Goal: Find specific page/section: Find specific page/section

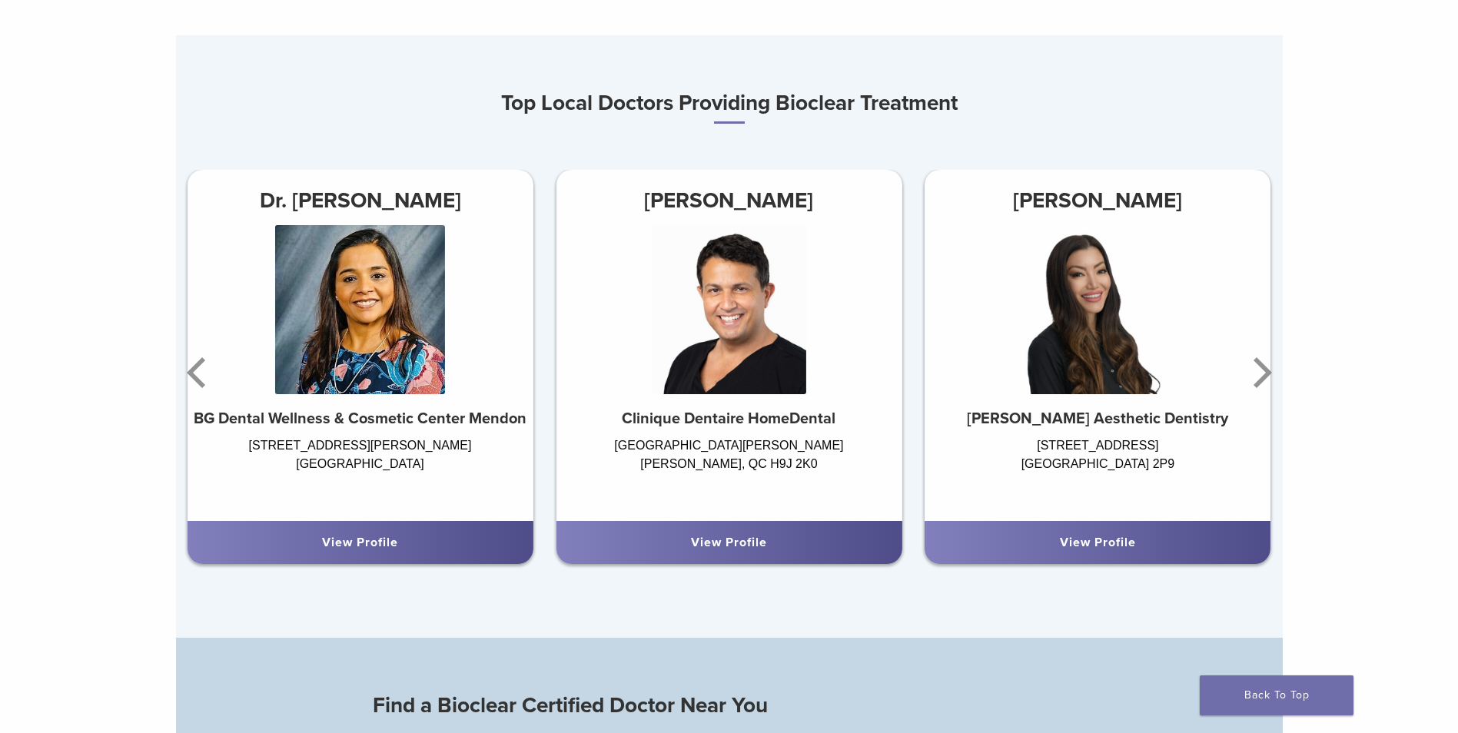
scroll to position [999, 0]
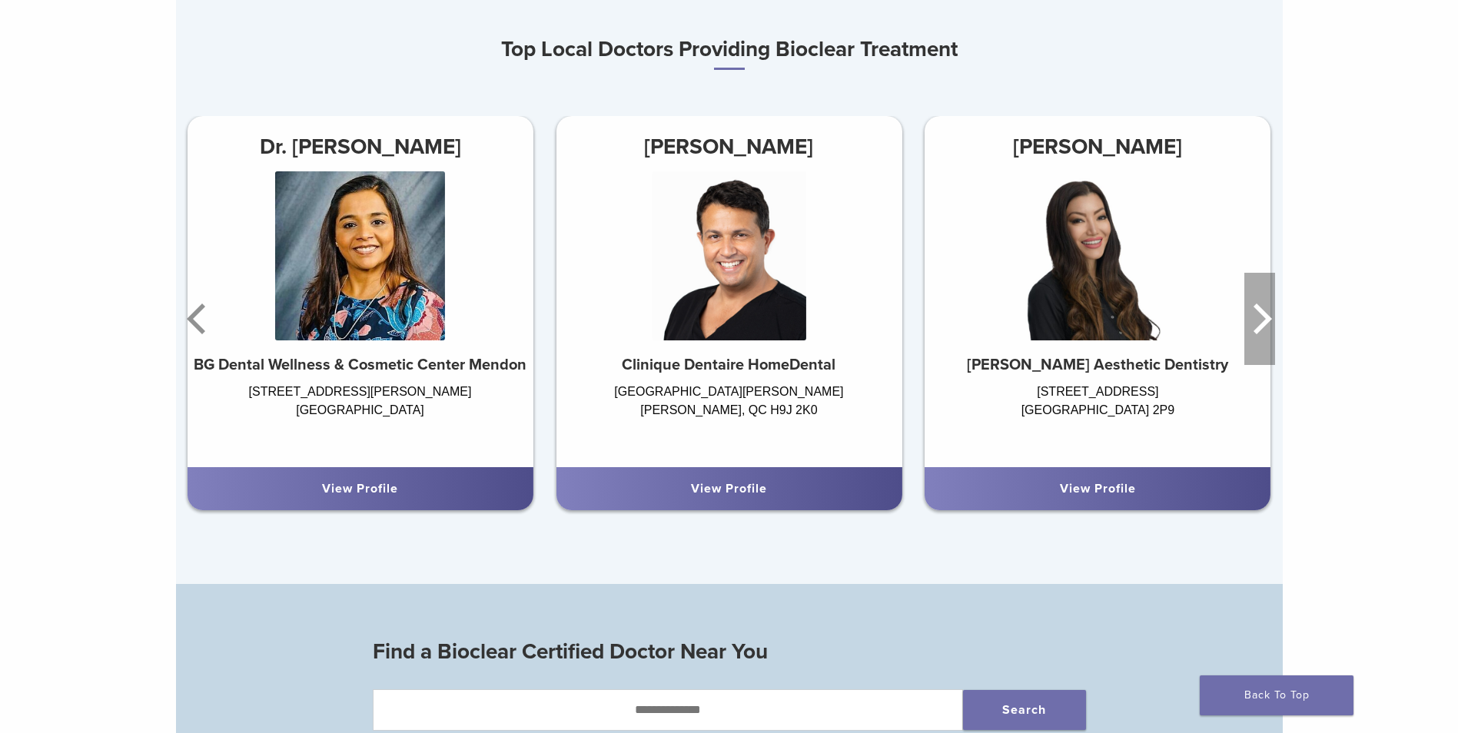
click at [1268, 316] on icon "Next" at bounding box center [1259, 319] width 31 height 92
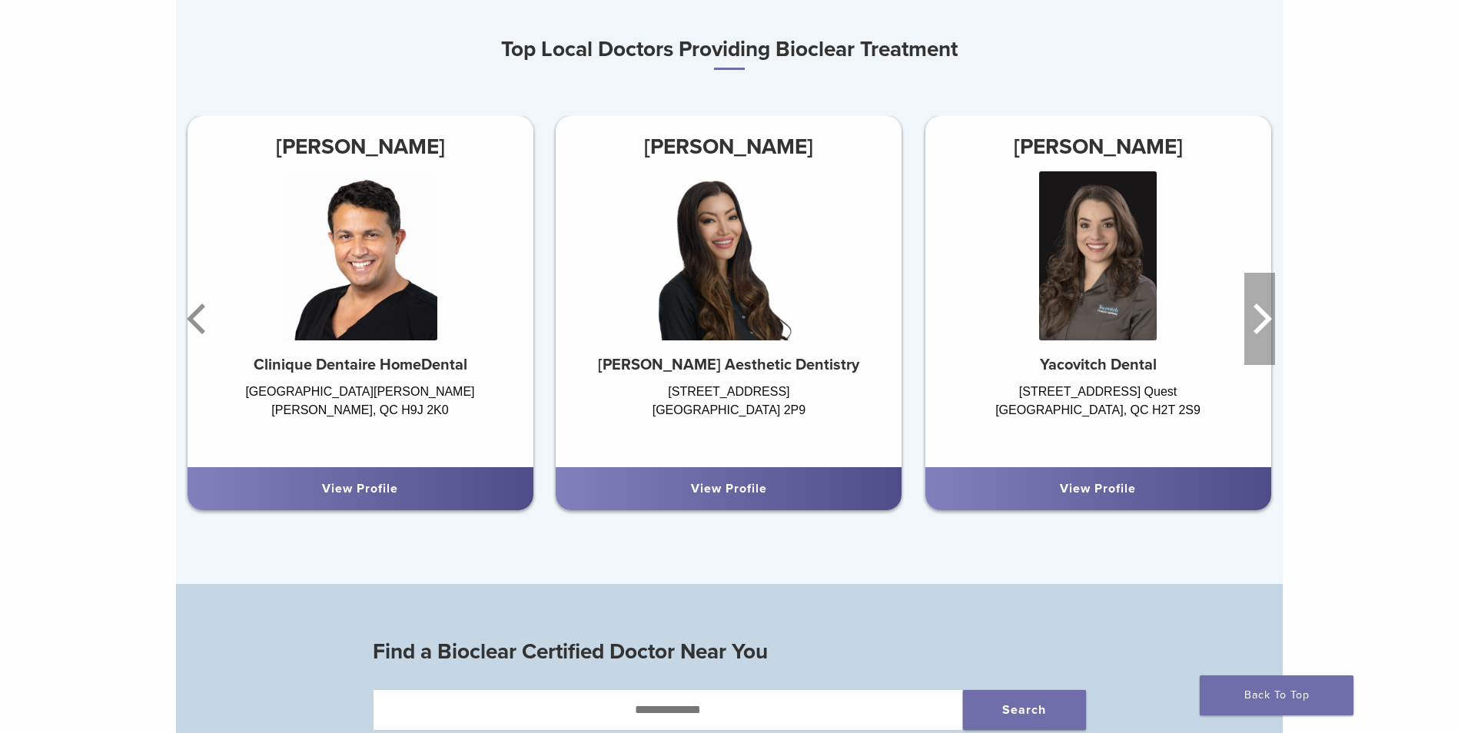
click at [1267, 316] on icon "Next" at bounding box center [1259, 319] width 31 height 92
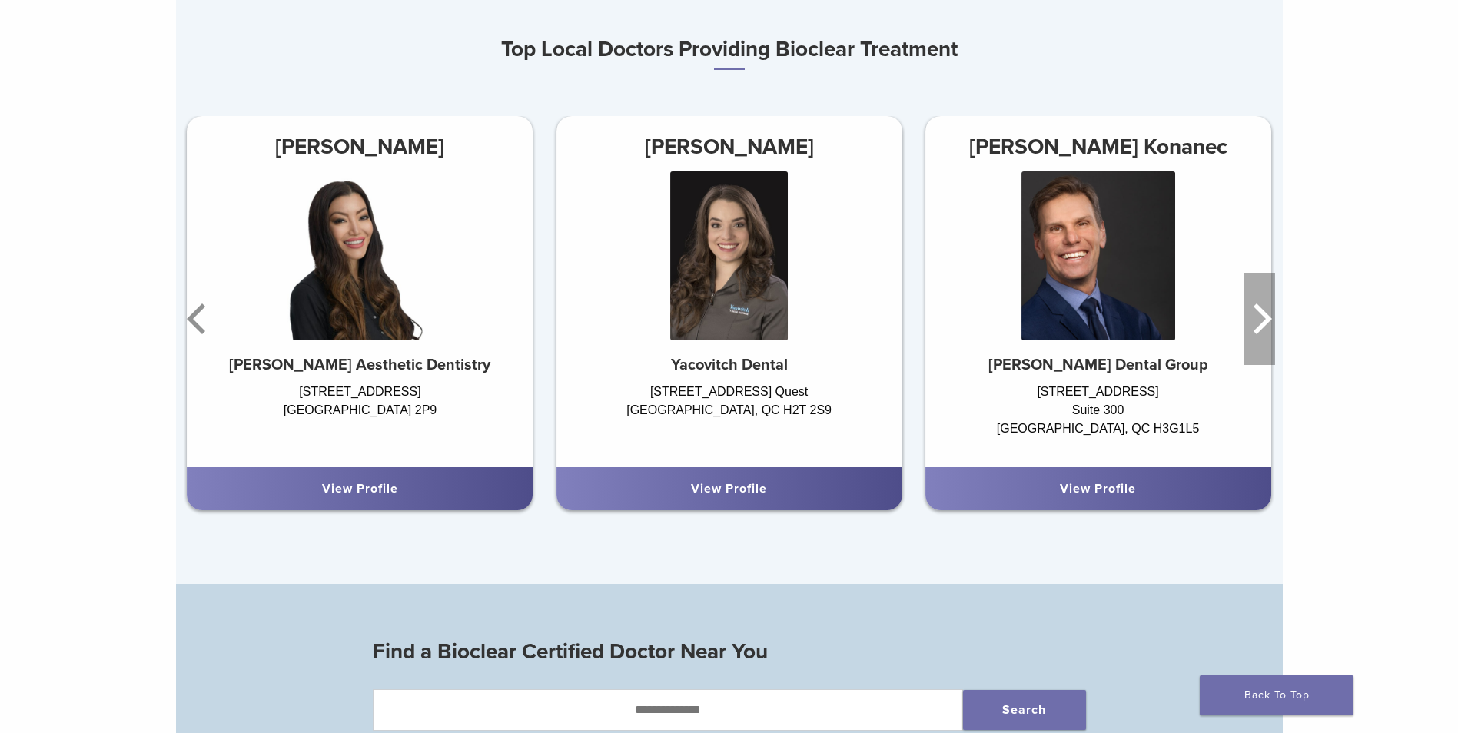
click at [1265, 316] on icon "Next" at bounding box center [1259, 319] width 31 height 92
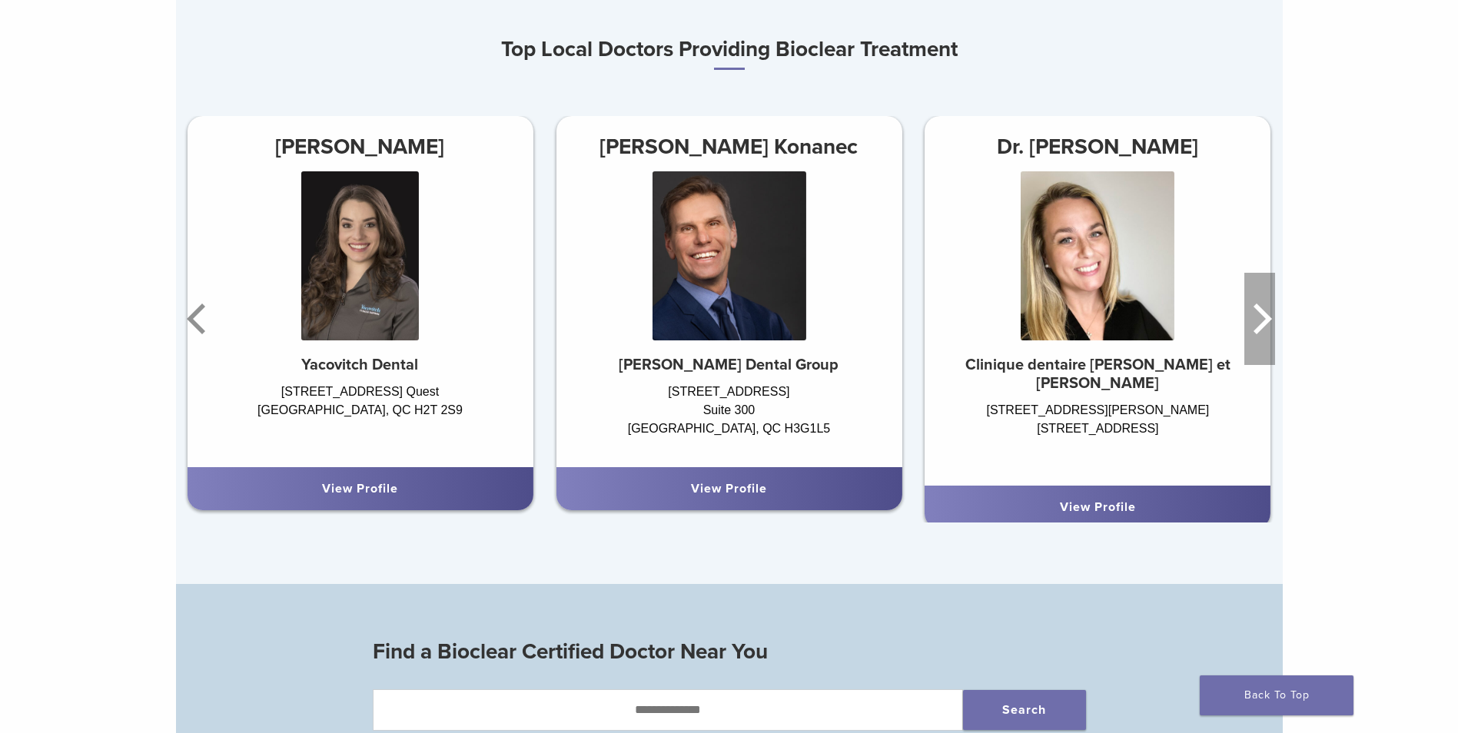
click at [1265, 316] on icon "Next" at bounding box center [1259, 319] width 31 height 92
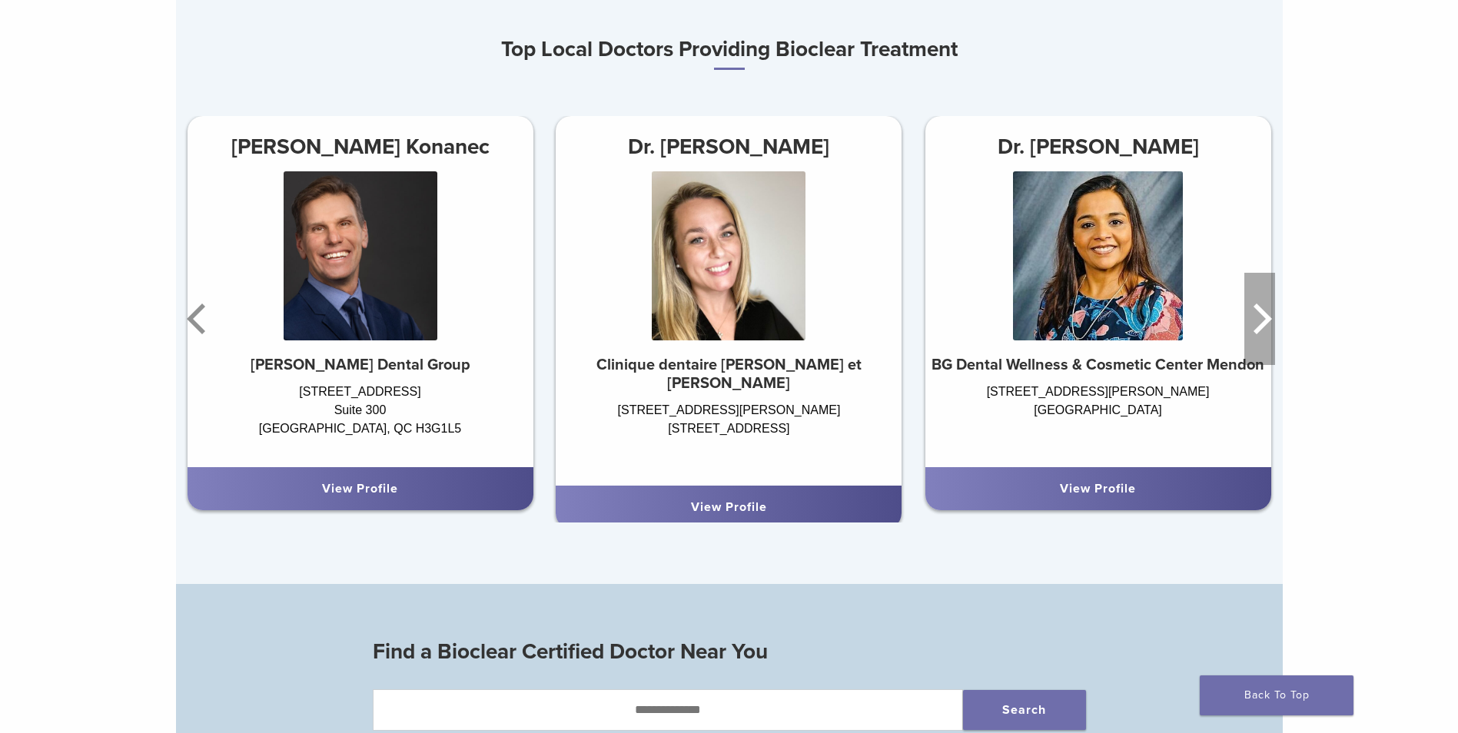
click at [1265, 316] on icon "Next" at bounding box center [1259, 319] width 31 height 92
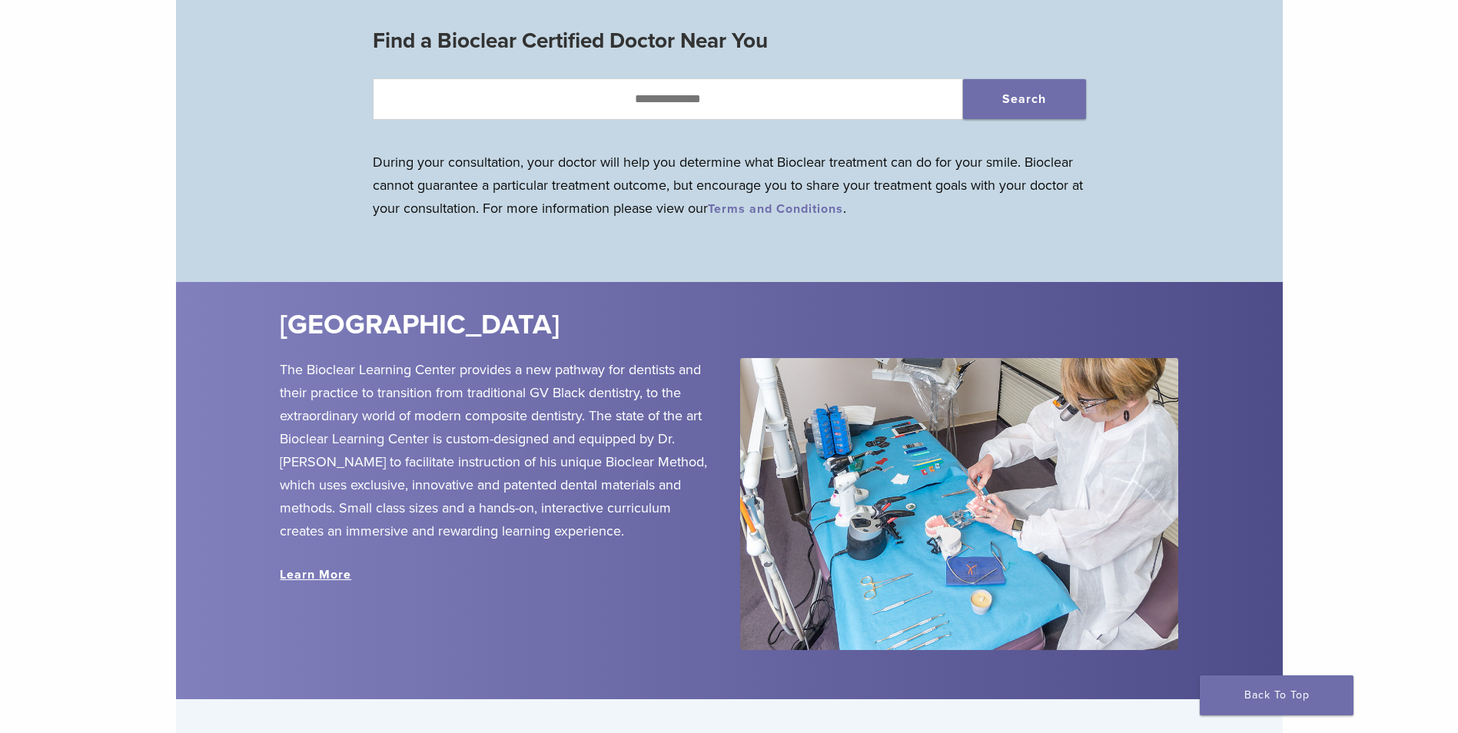
scroll to position [1691, 0]
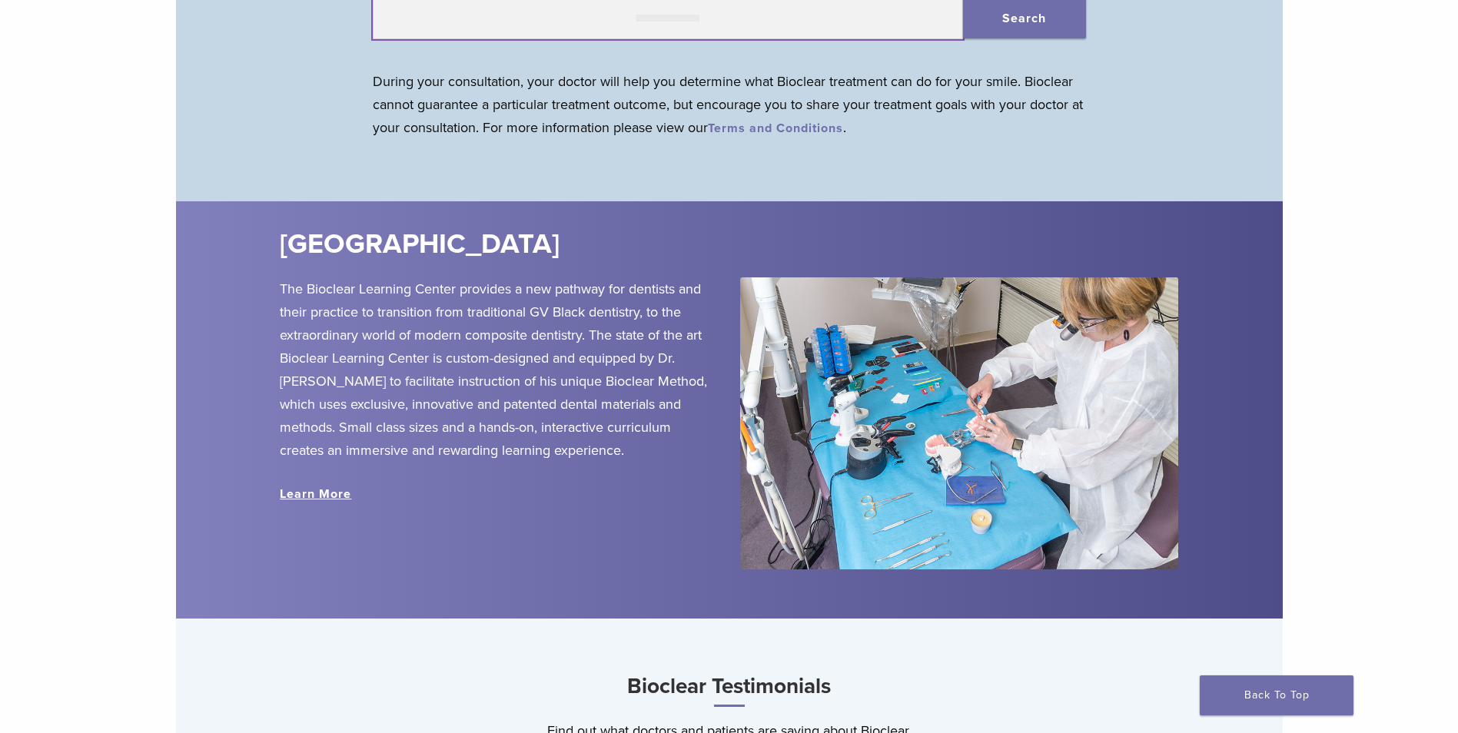
click at [672, 39] on input "text" at bounding box center [668, 18] width 590 height 41
type input "******"
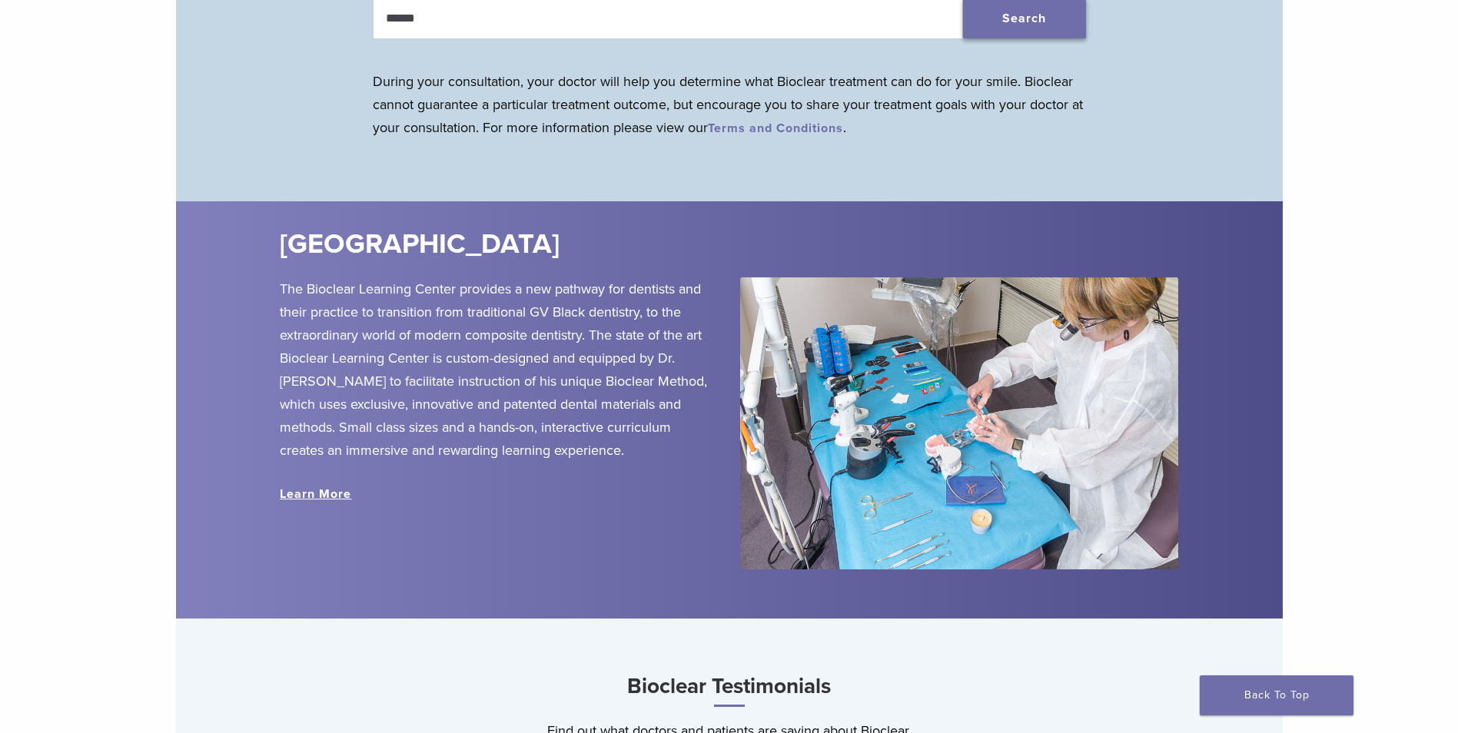
click at [1007, 28] on button "Search" at bounding box center [1024, 18] width 123 height 40
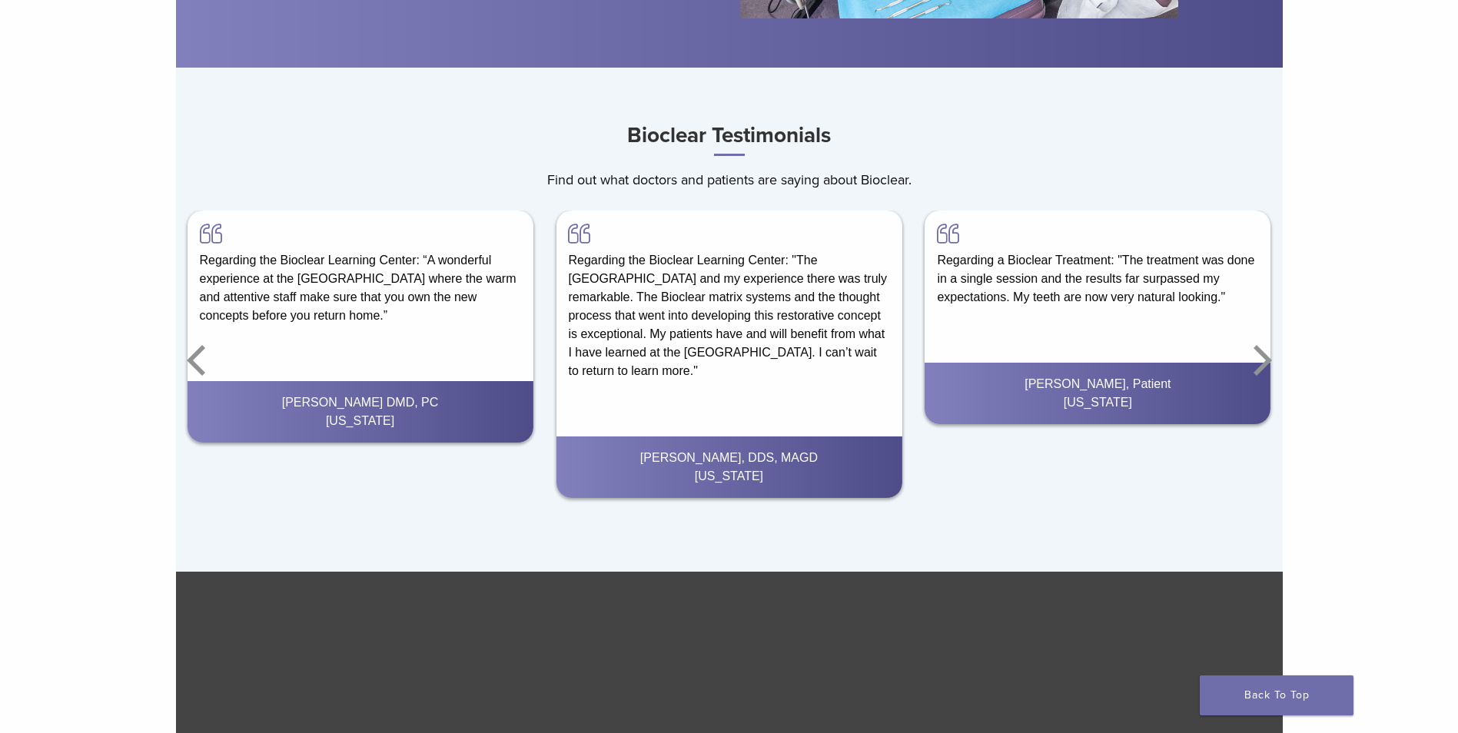
scroll to position [2305, 0]
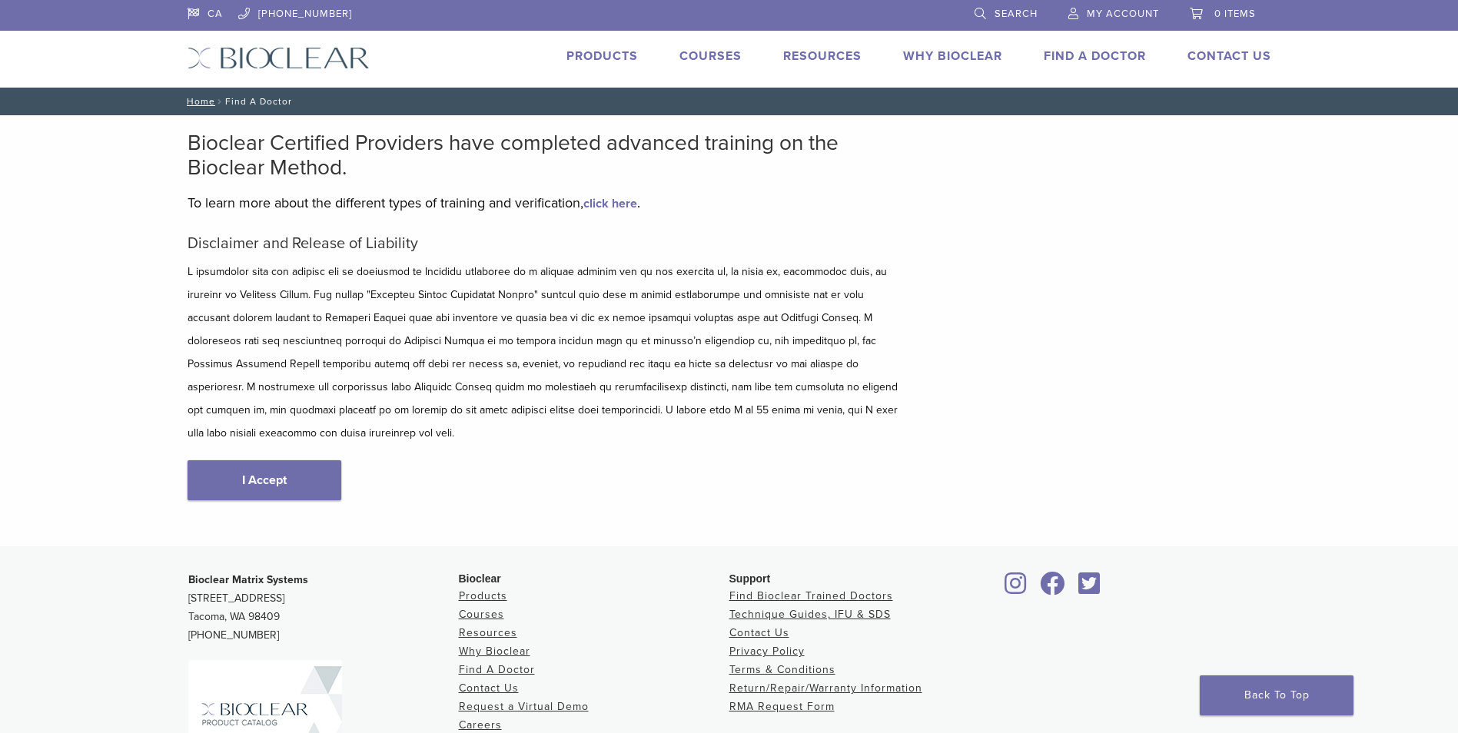
click at [272, 460] on link "I Accept" at bounding box center [265, 480] width 154 height 40
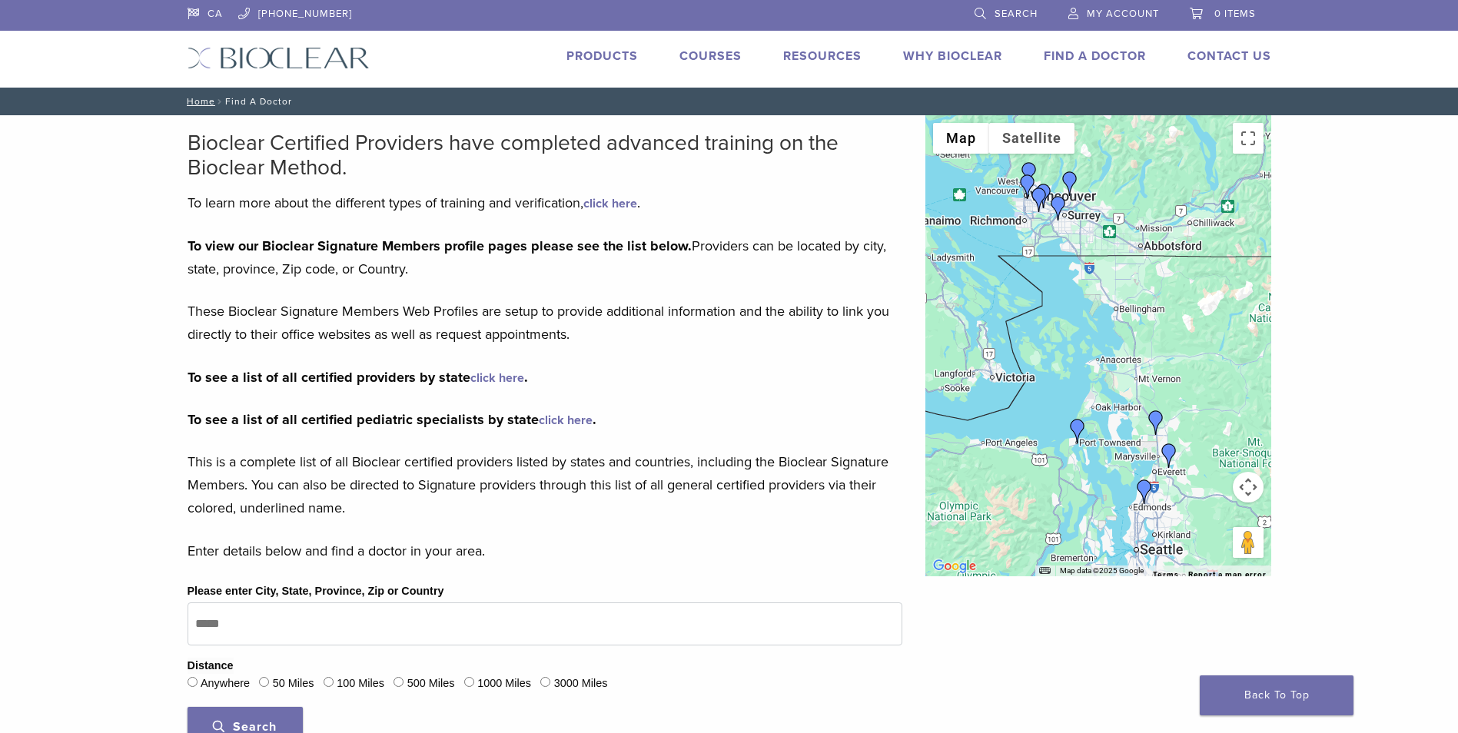
drag, startPoint x: 1214, startPoint y: 305, endPoint x: 948, endPoint y: 287, distance: 267.3
click at [948, 287] on div at bounding box center [1098, 345] width 346 height 461
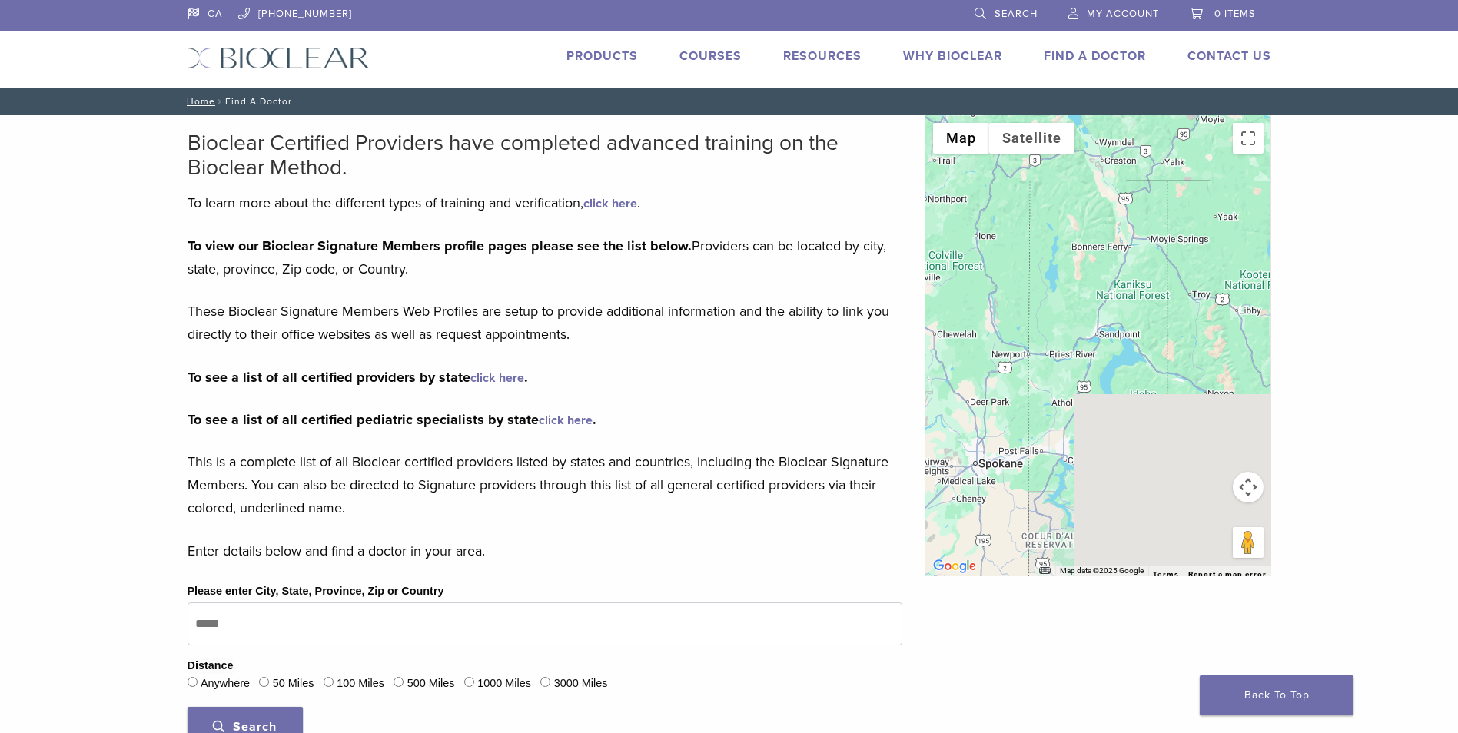
drag, startPoint x: 1219, startPoint y: 358, endPoint x: 956, endPoint y: 302, distance: 268.7
click at [970, 306] on div at bounding box center [1098, 345] width 346 height 461
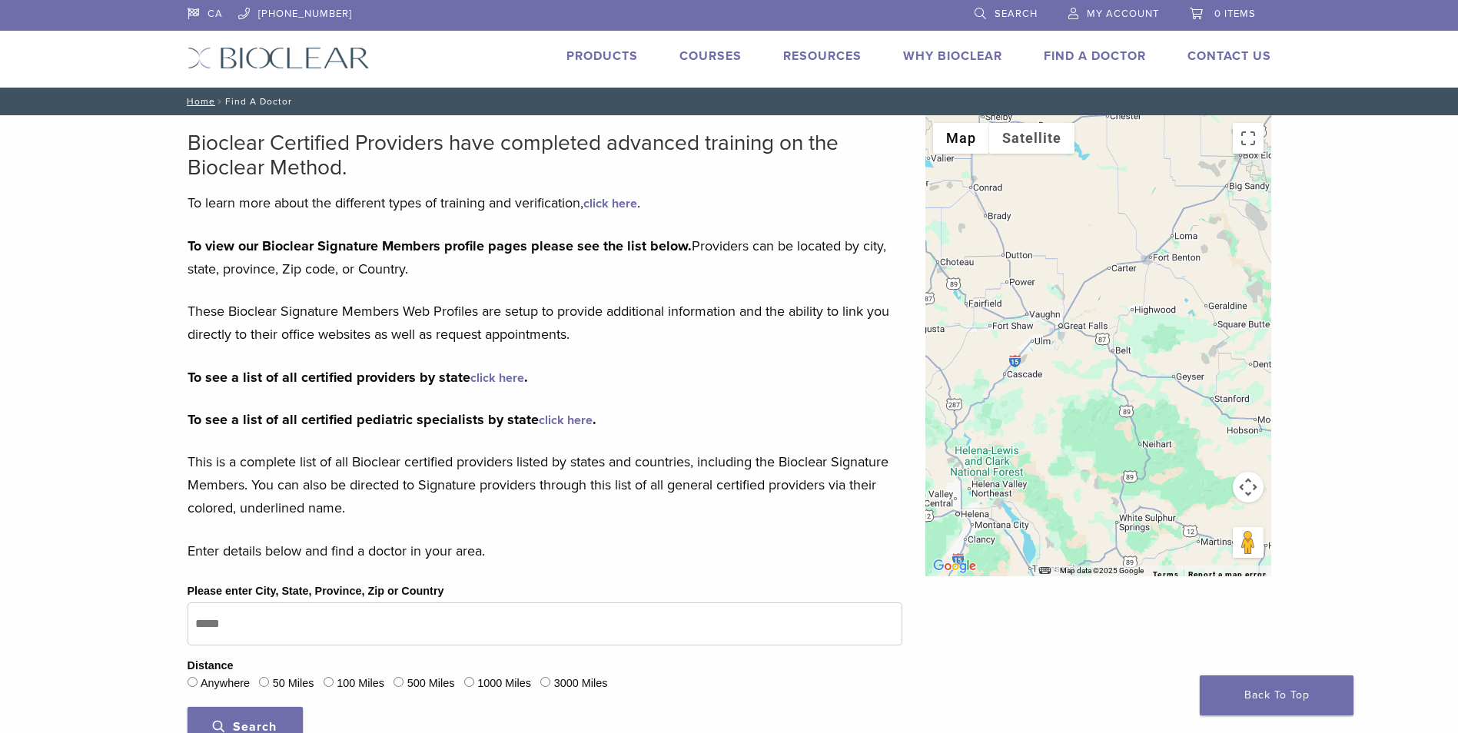
drag, startPoint x: 1140, startPoint y: 377, endPoint x: 828, endPoint y: 279, distance: 326.9
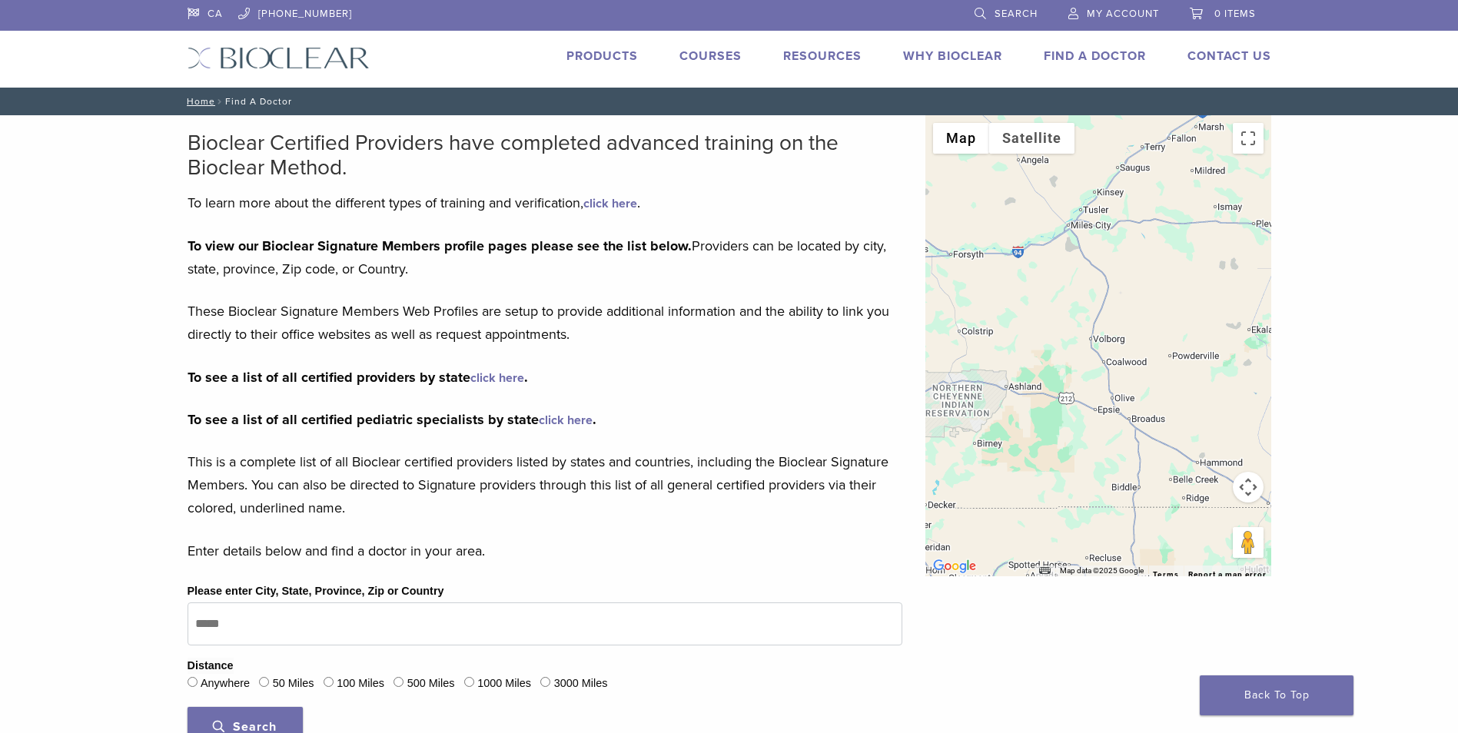
drag, startPoint x: 1105, startPoint y: 431, endPoint x: 972, endPoint y: 294, distance: 190.8
click at [972, 294] on div at bounding box center [1098, 345] width 346 height 461
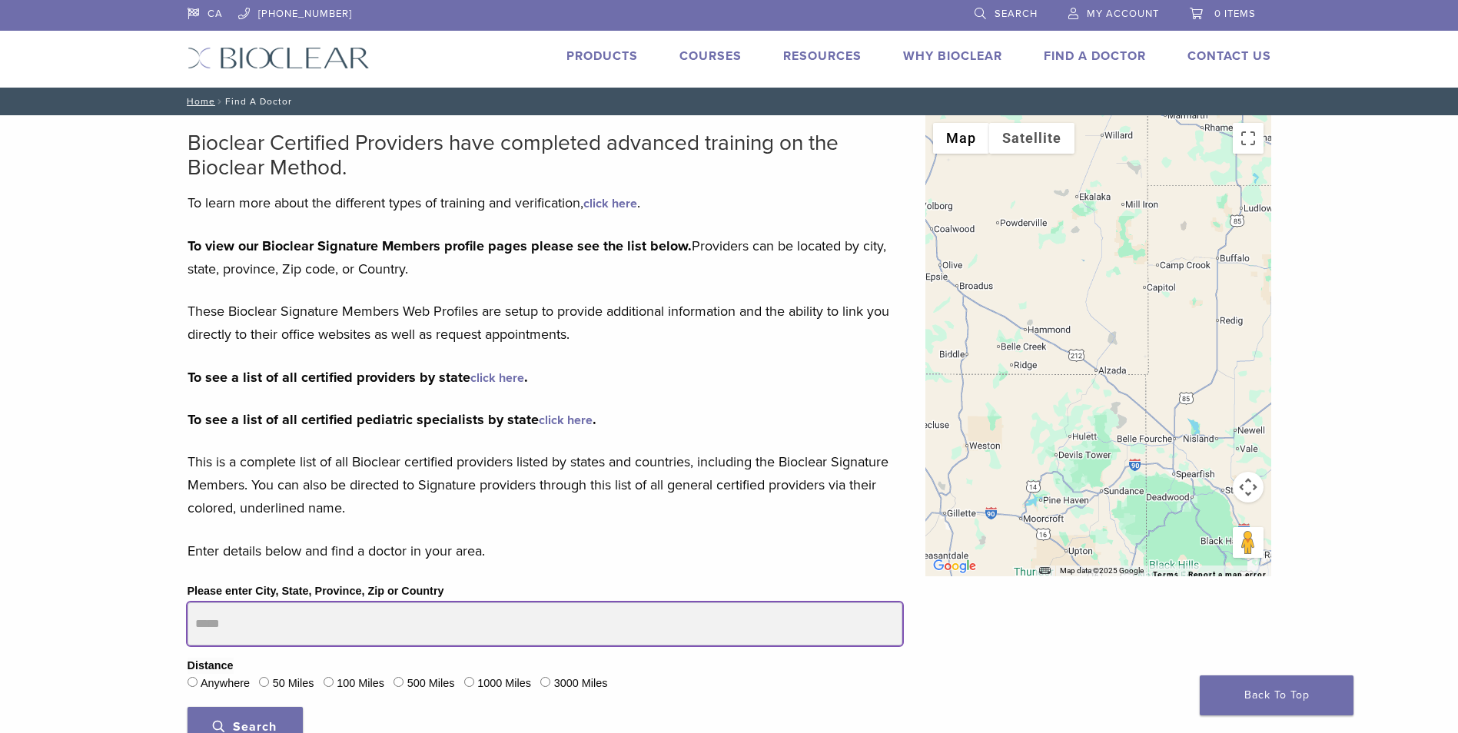
click at [365, 613] on input "Please enter City, State, Province, Zip or Country" at bounding box center [545, 623] width 715 height 43
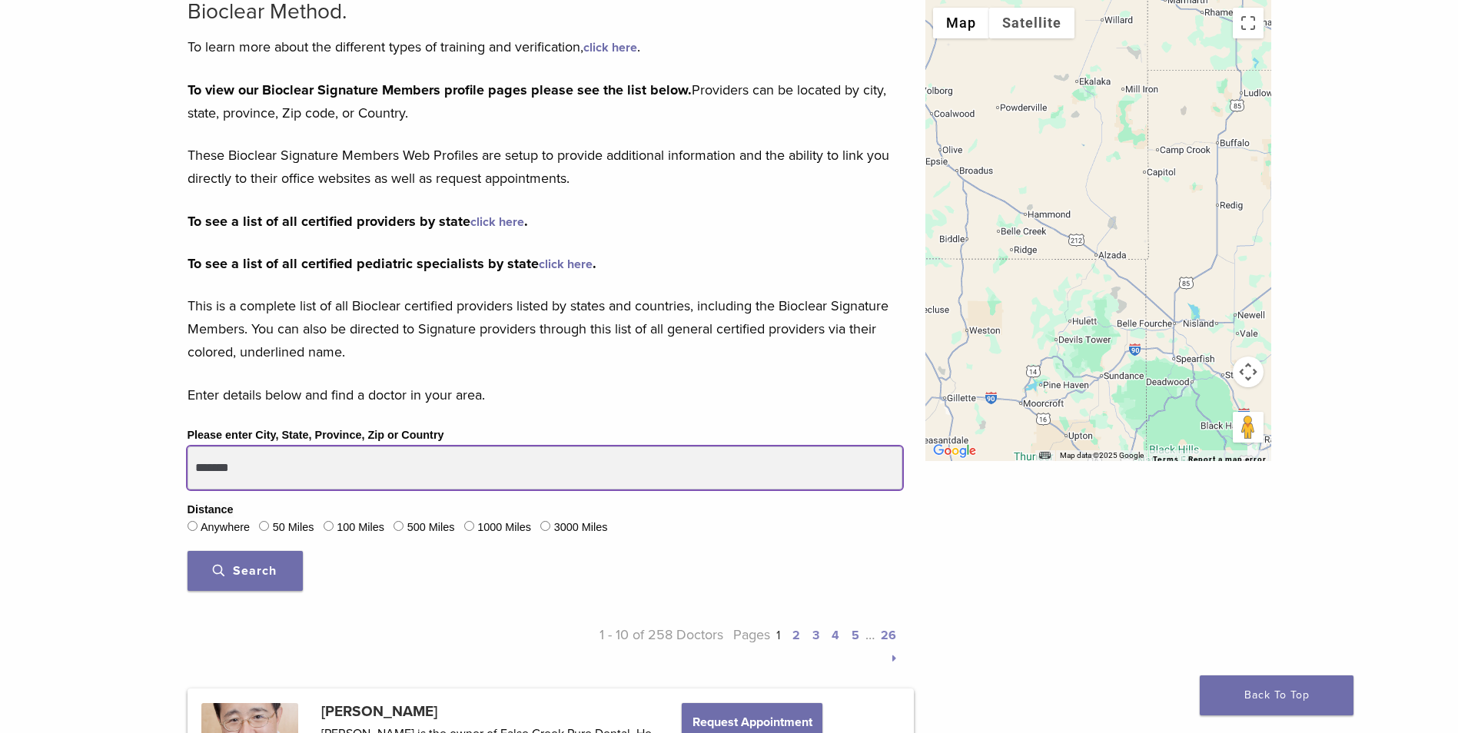
scroll to position [231, 0]
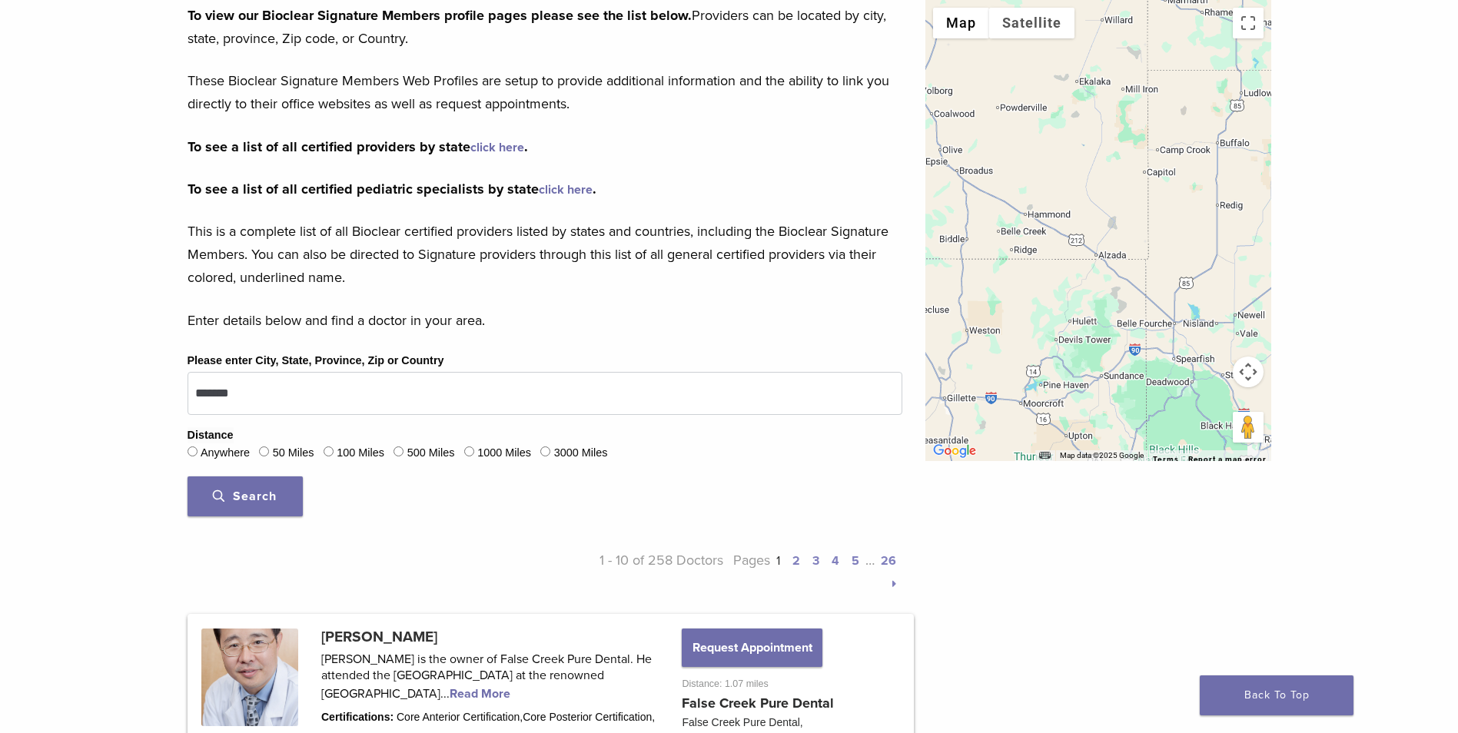
click at [260, 498] on span "Search" at bounding box center [245, 496] width 64 height 15
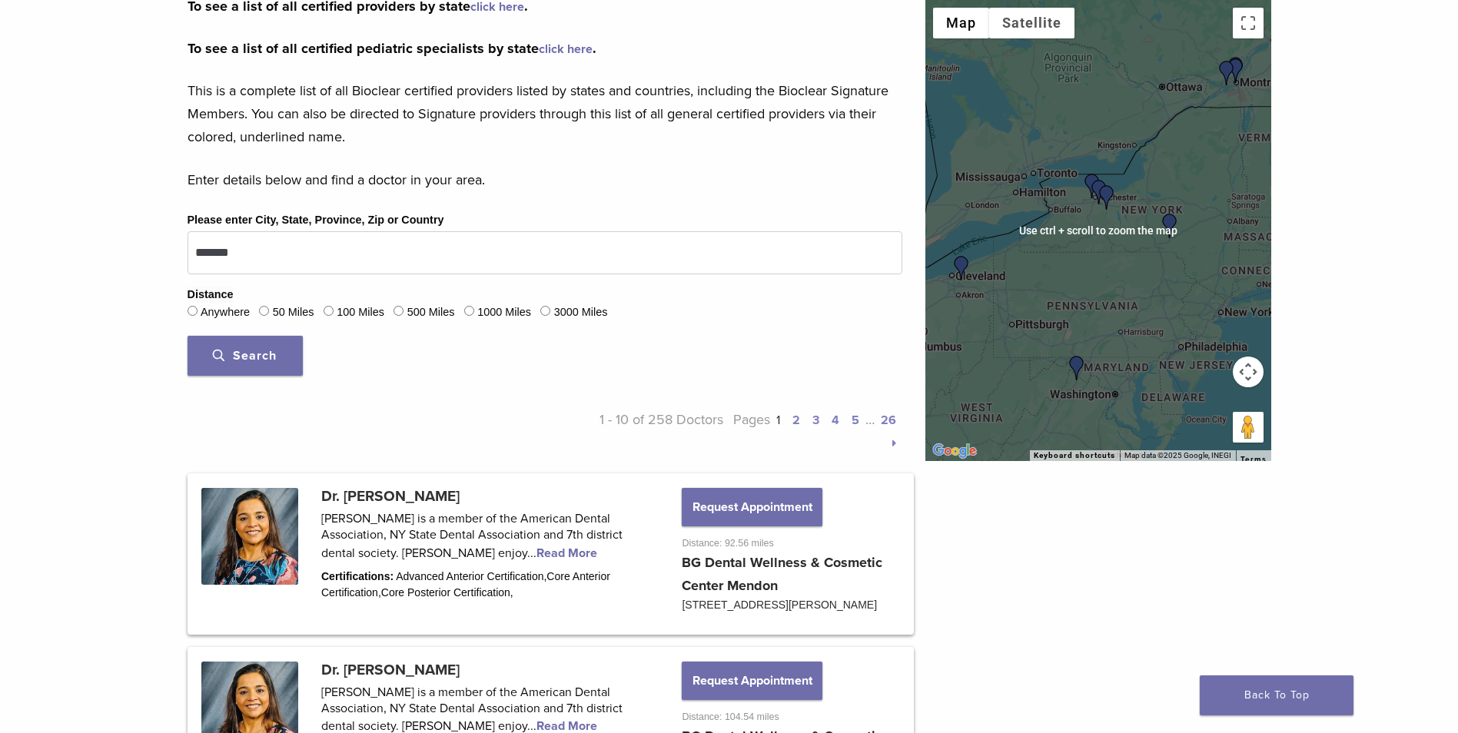
scroll to position [384, 0]
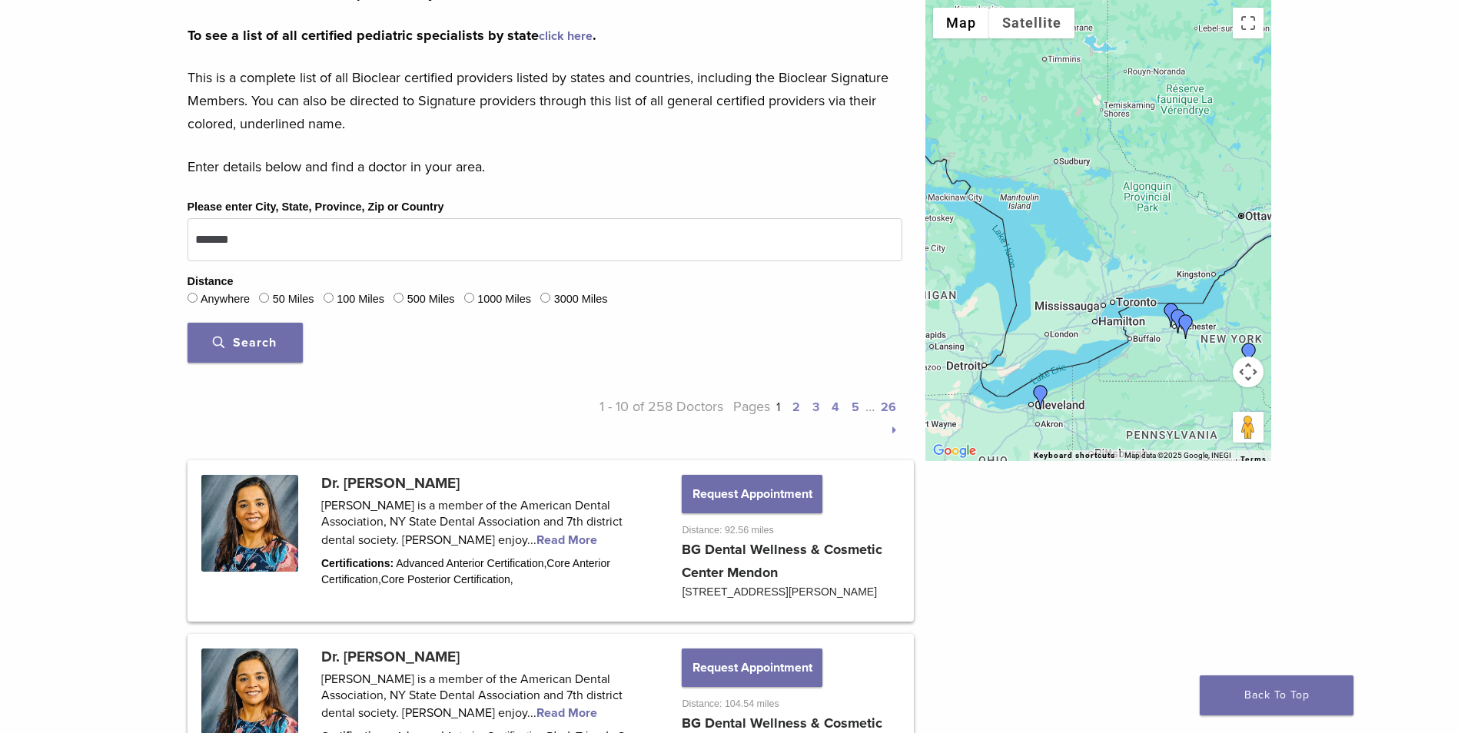
drag, startPoint x: 1114, startPoint y: 163, endPoint x: 1197, endPoint y: 293, distance: 153.7
click at [1197, 293] on div at bounding box center [1098, 230] width 346 height 461
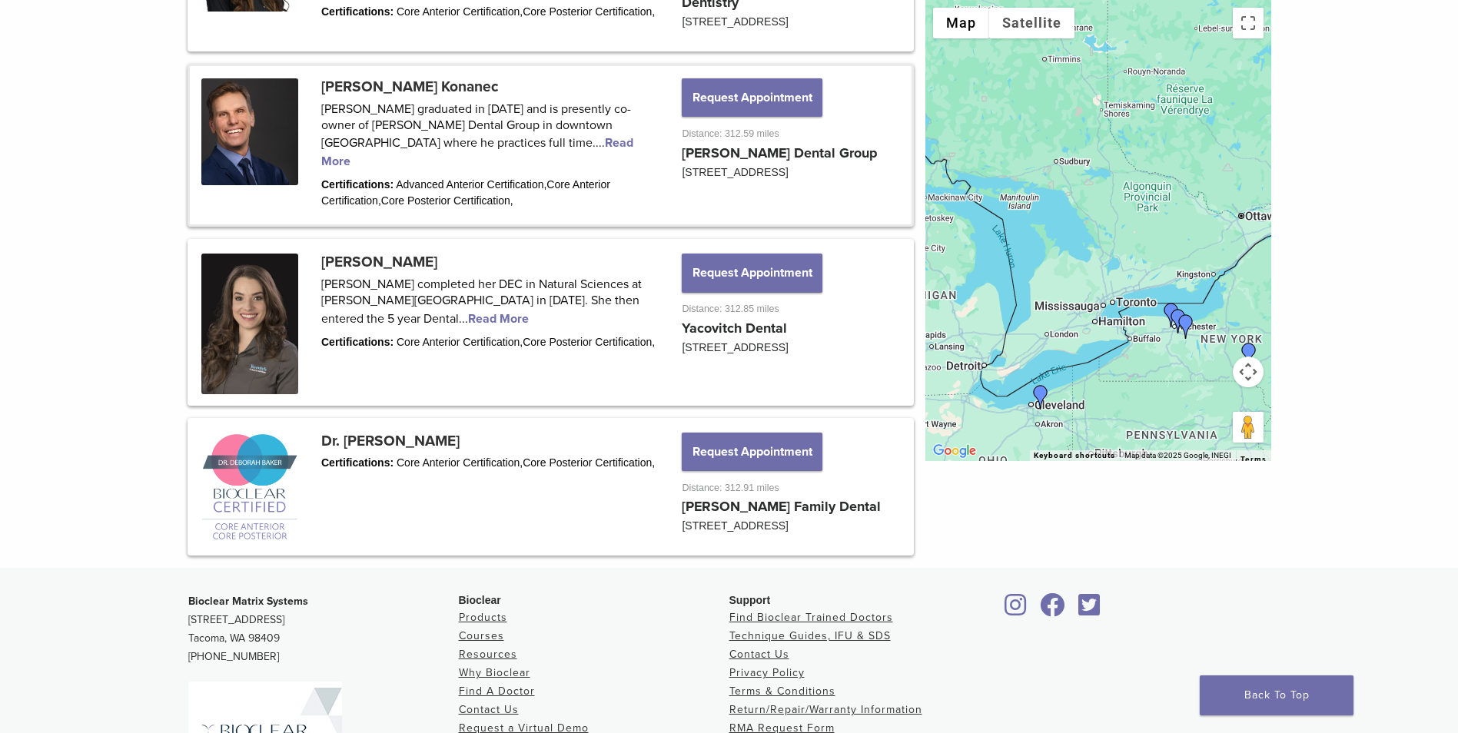
scroll to position [2075, 0]
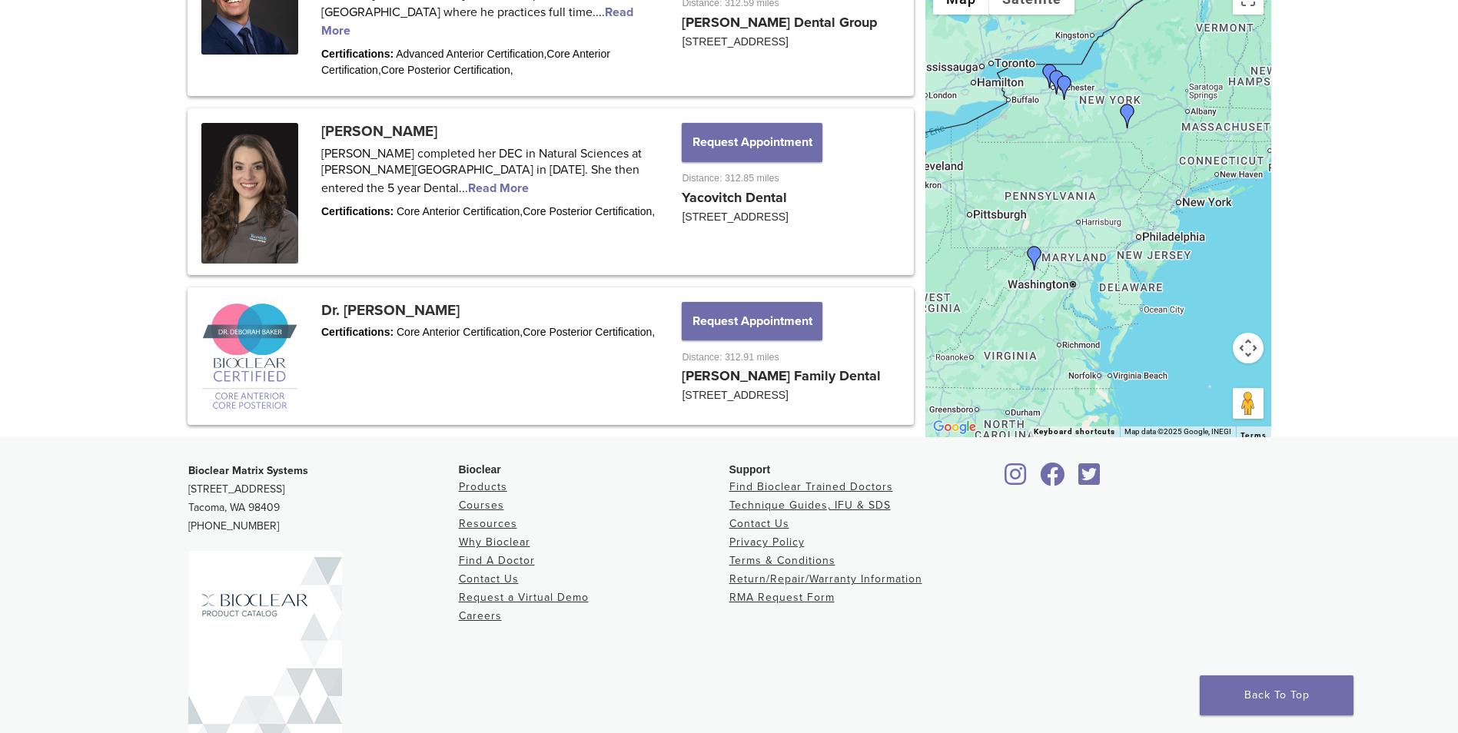
drag, startPoint x: 1076, startPoint y: 335, endPoint x: 954, endPoint y: 120, distance: 247.1
click at [954, 120] on div at bounding box center [1098, 206] width 346 height 461
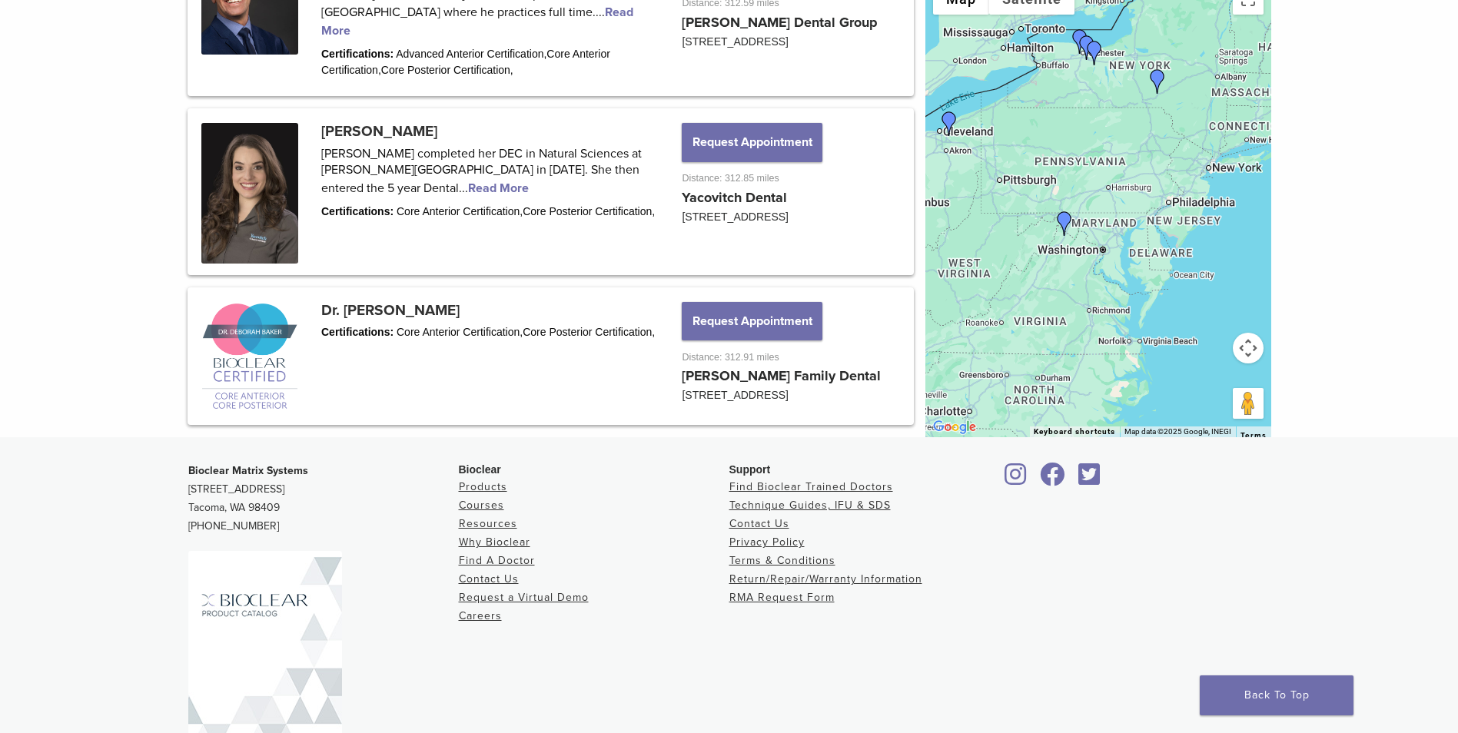
drag, startPoint x: 1098, startPoint y: 254, endPoint x: 1114, endPoint y: 243, distance: 19.4
click at [1114, 243] on div at bounding box center [1098, 206] width 346 height 461
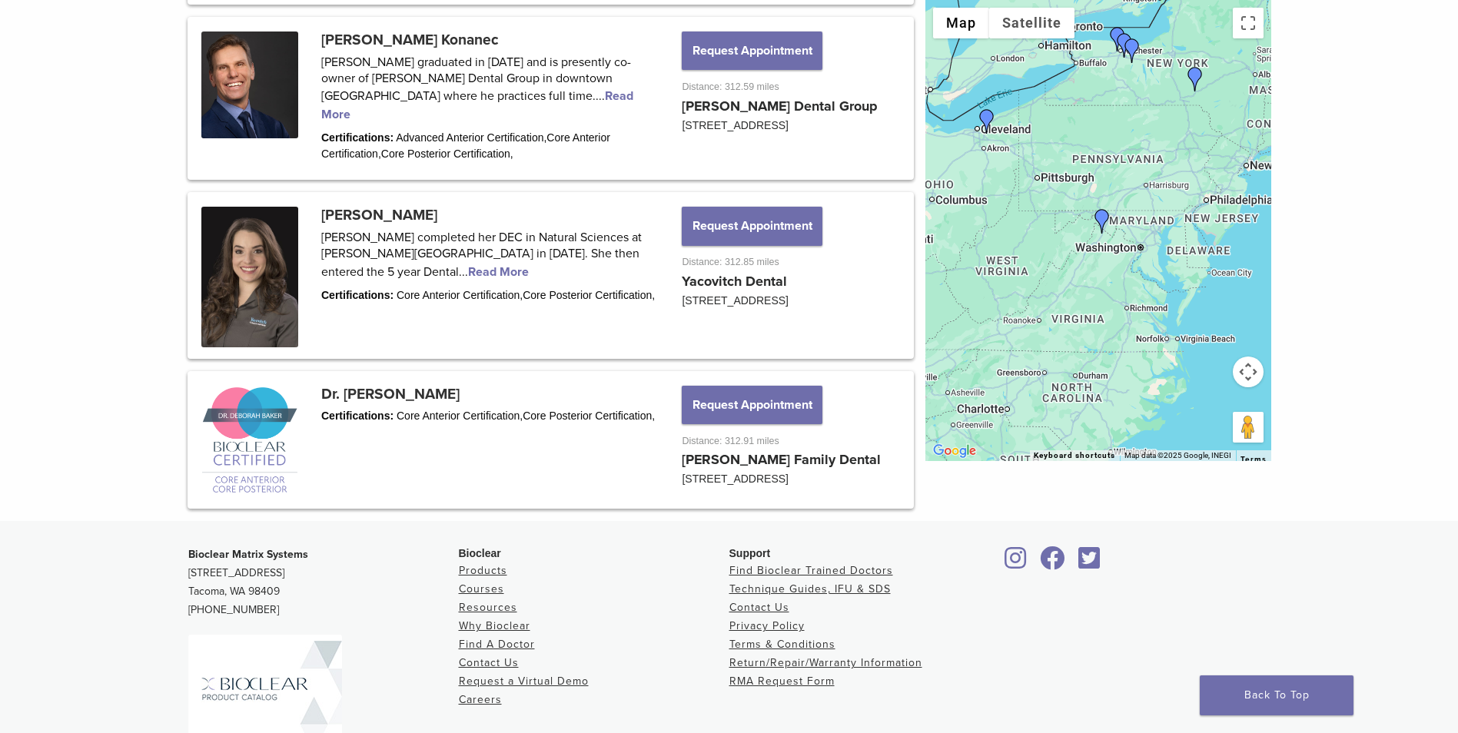
scroll to position [0, 0]
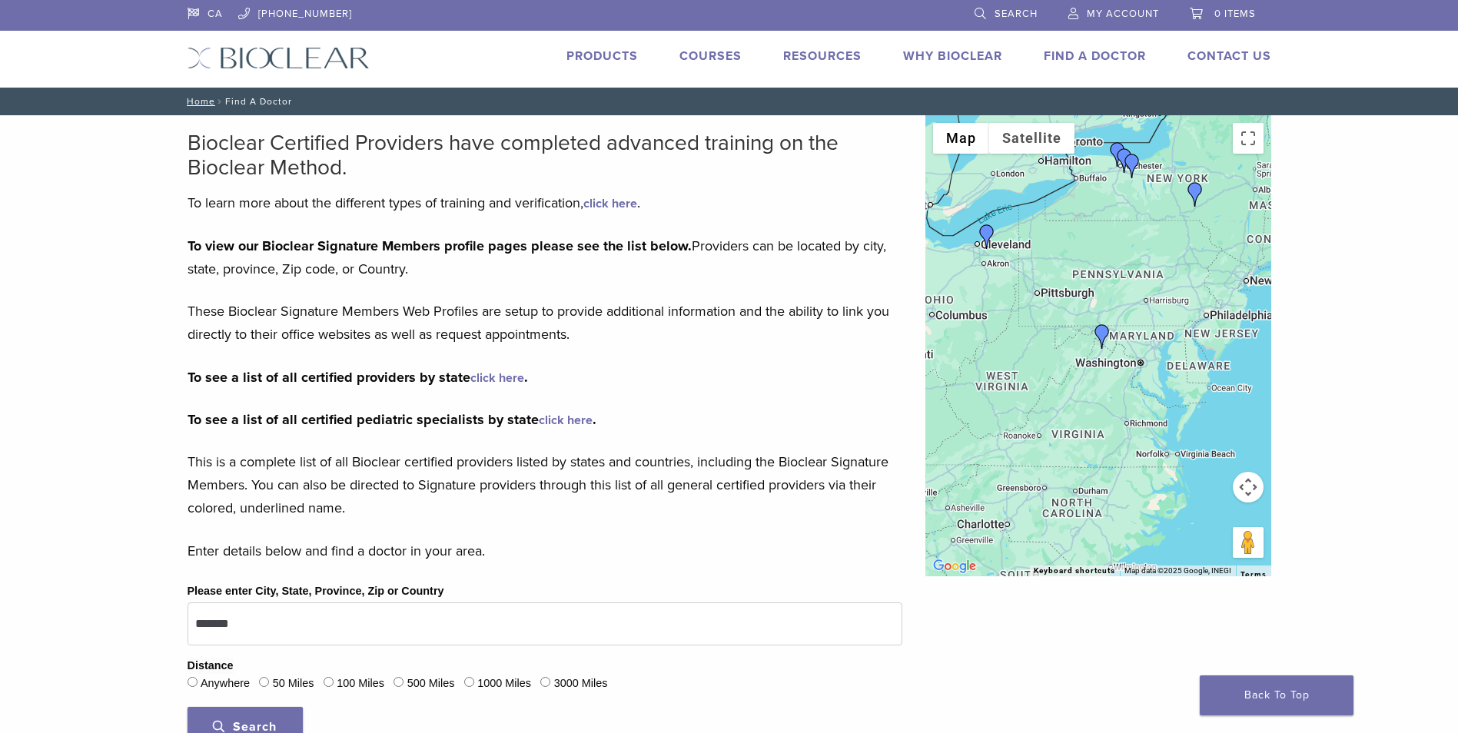
drag, startPoint x: 643, startPoint y: 572, endPoint x: 483, endPoint y: 170, distance: 432.8
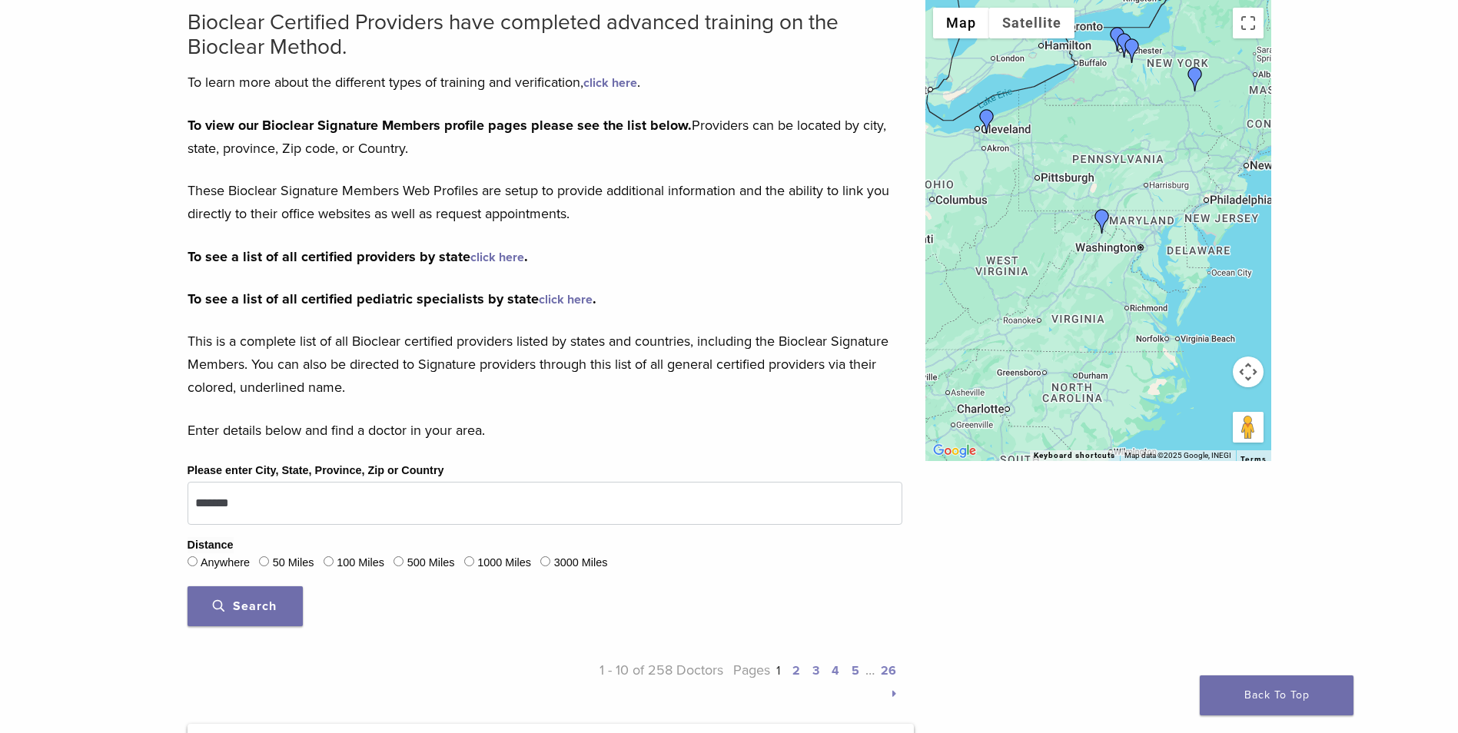
scroll to position [154, 0]
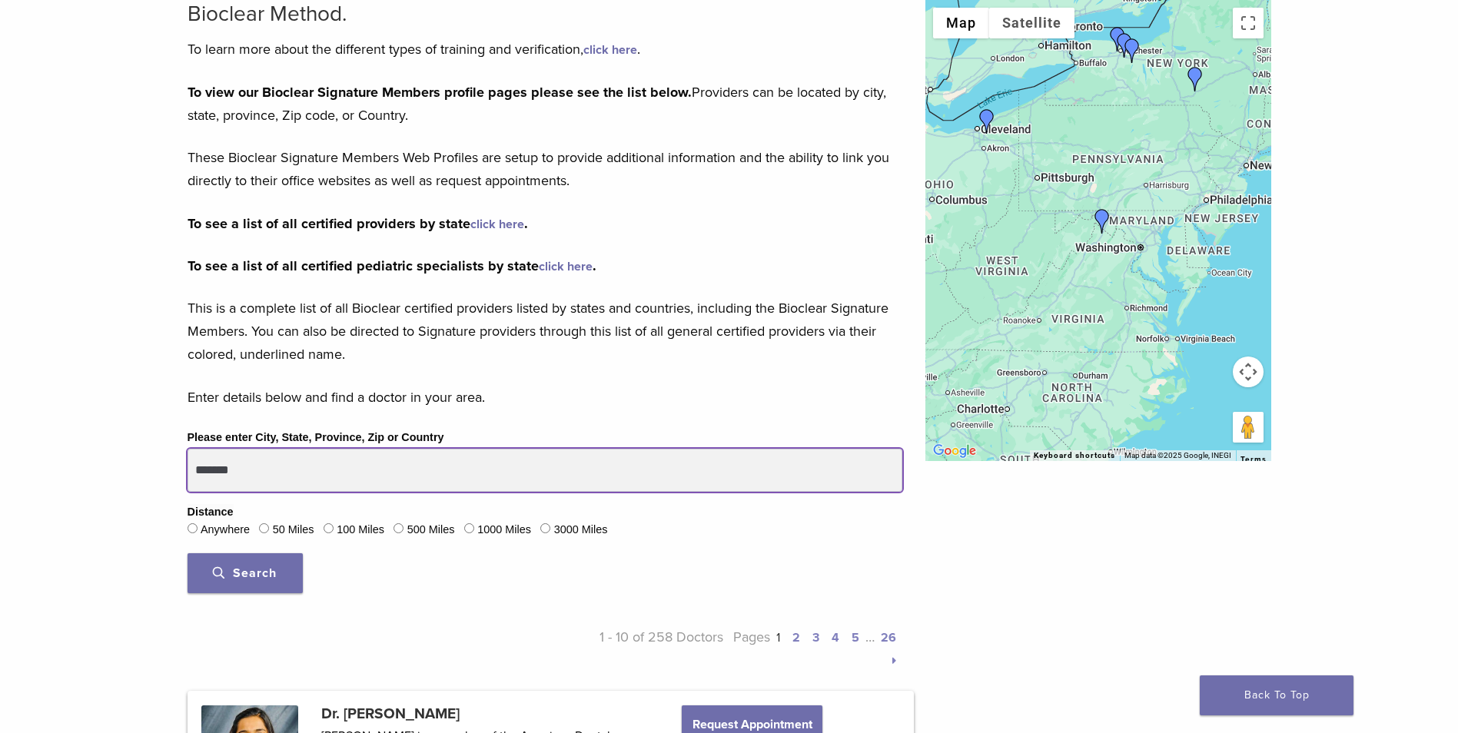
click at [358, 480] on input "*******" at bounding box center [545, 470] width 715 height 43
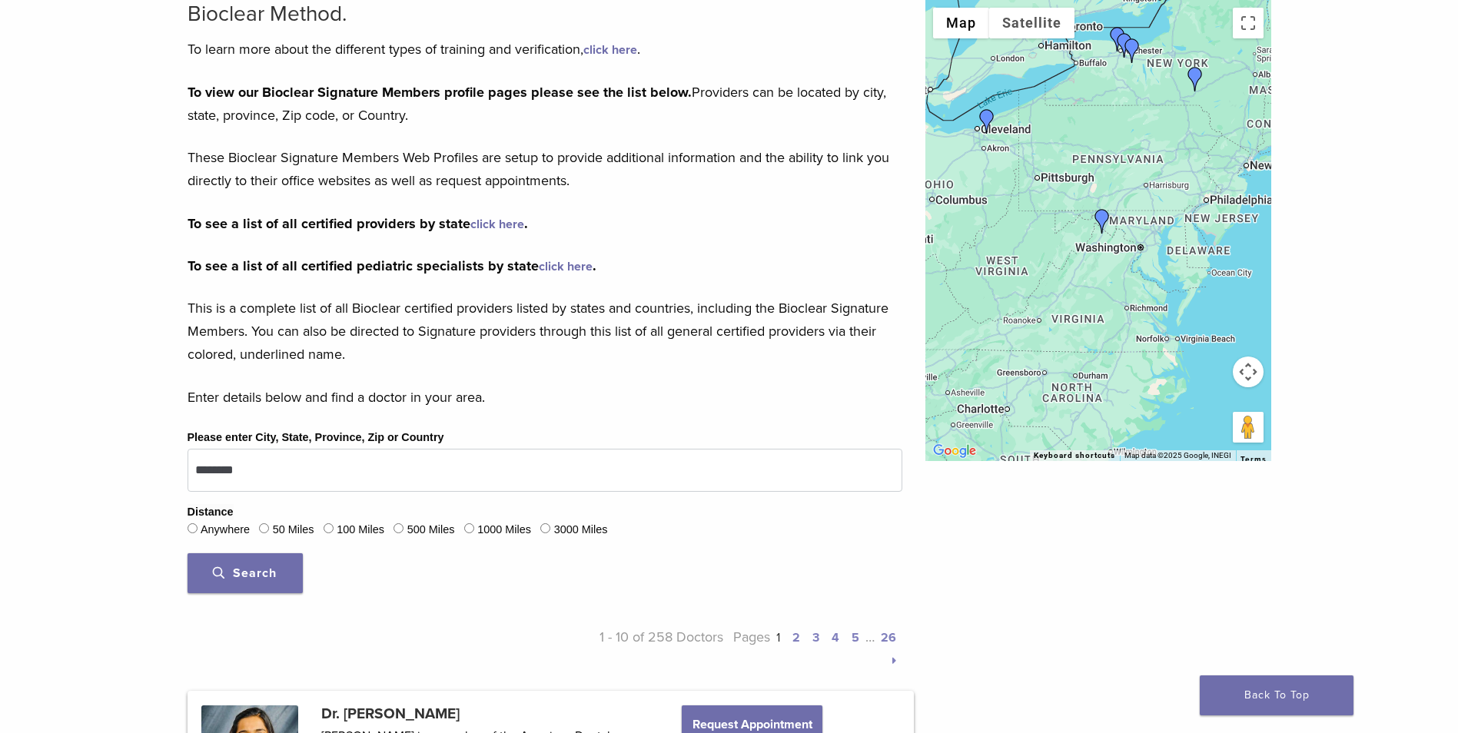
click at [277, 568] on button "Search" at bounding box center [245, 573] width 115 height 40
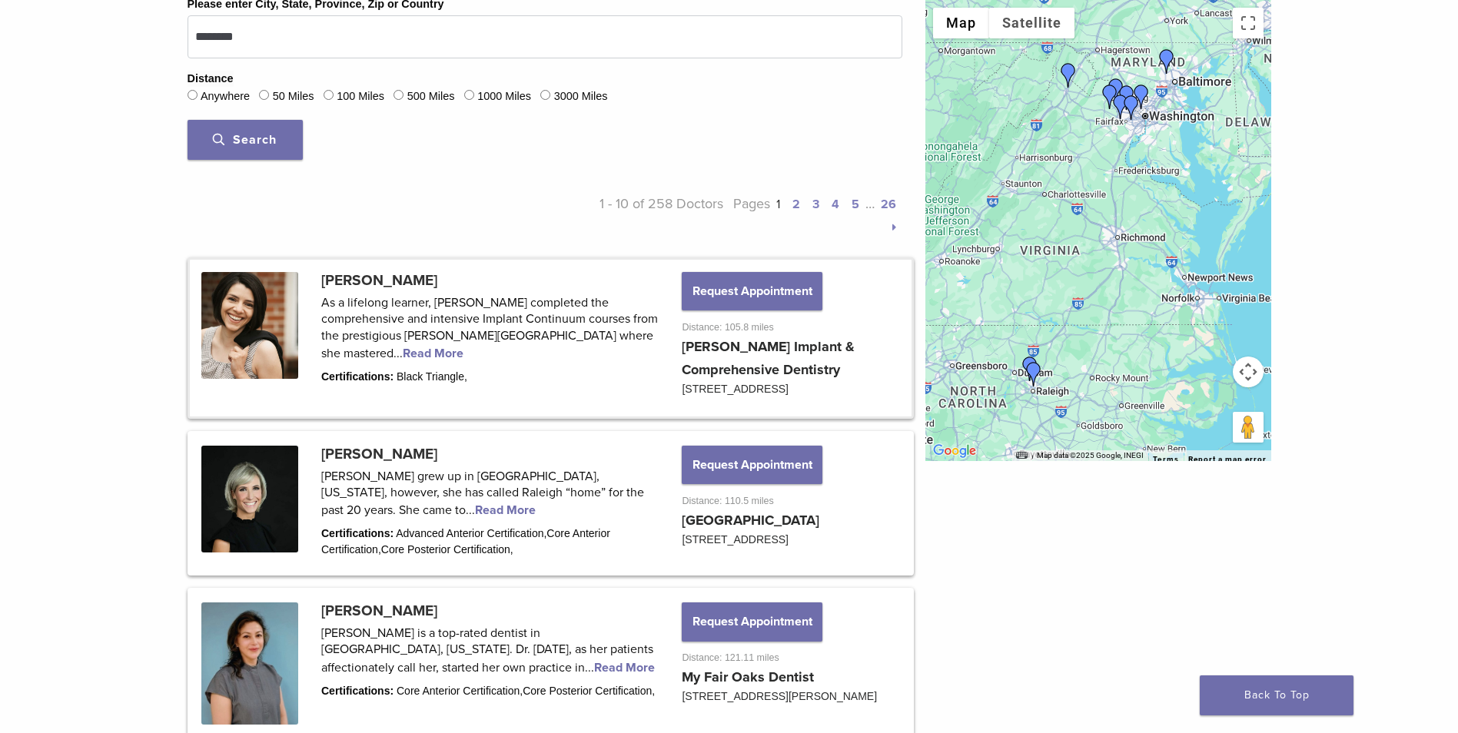
scroll to position [538, 0]
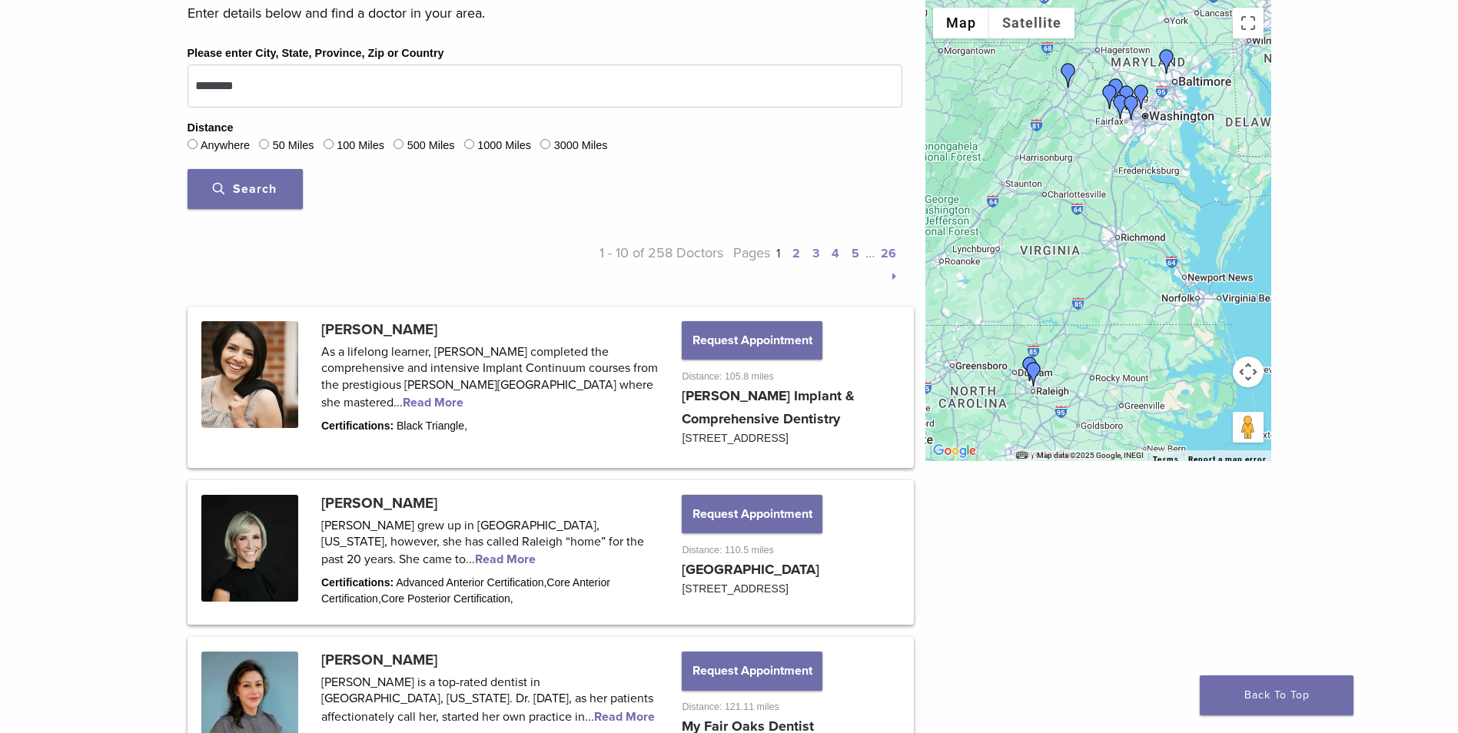
click at [797, 253] on link "2" at bounding box center [796, 253] width 8 height 15
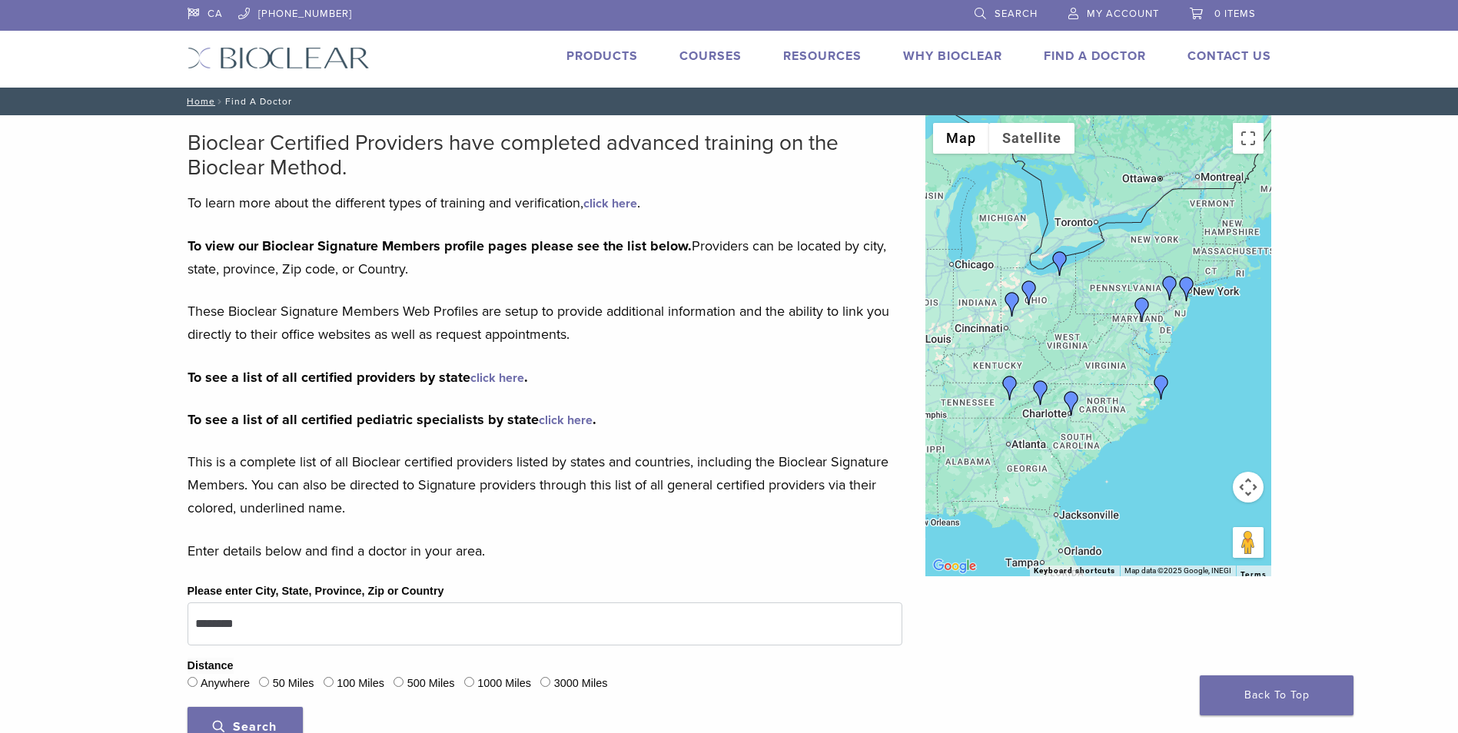
drag, startPoint x: 133, startPoint y: 529, endPoint x: 174, endPoint y: 277, distance: 254.6
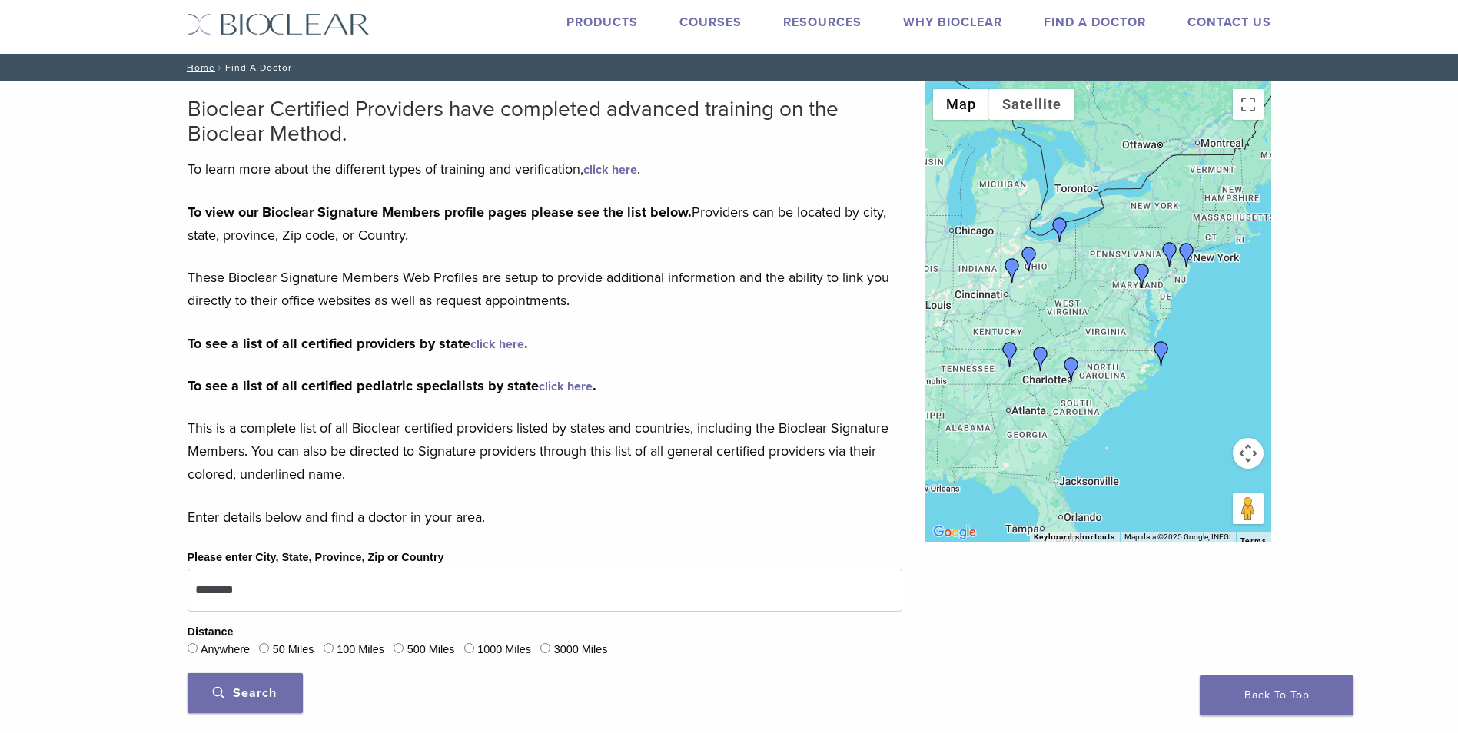
scroll to position [154, 0]
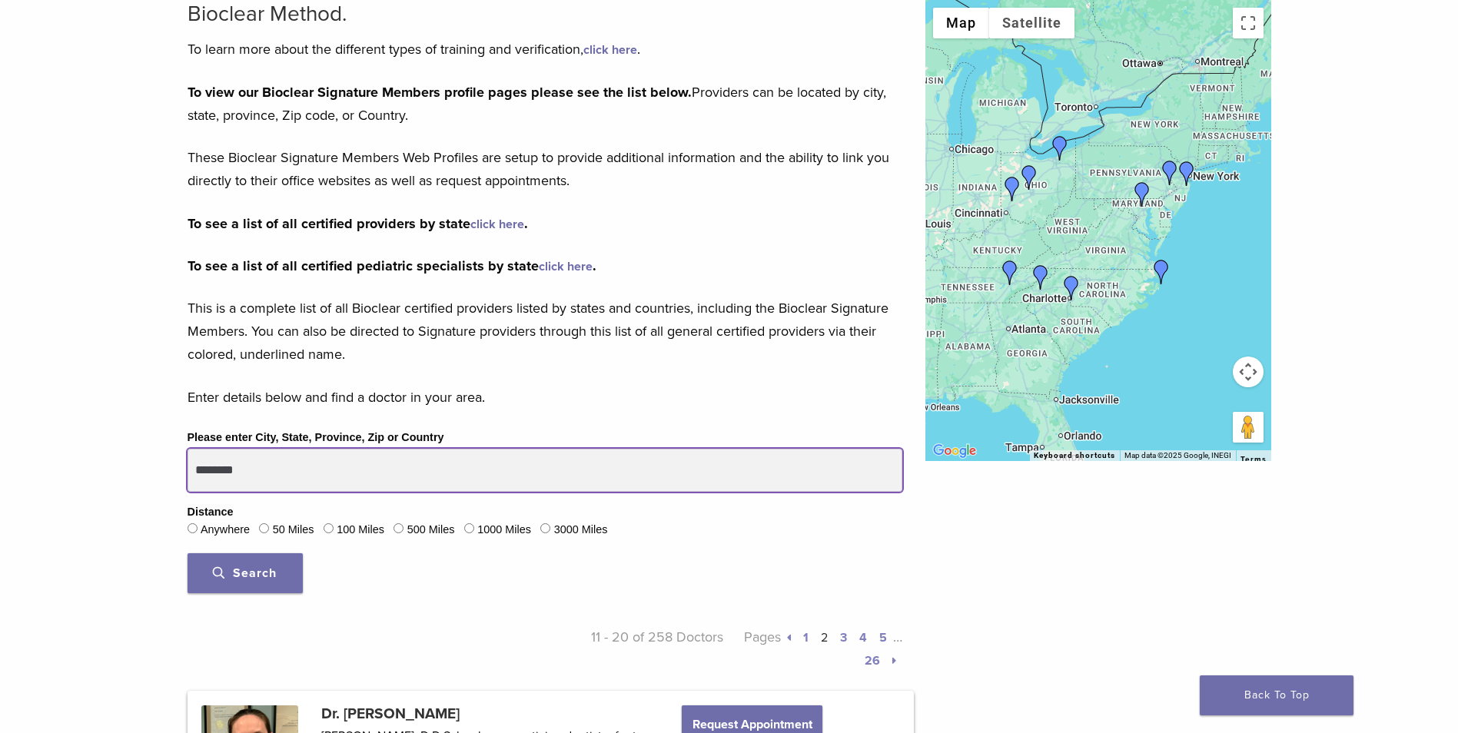
drag, startPoint x: 246, startPoint y: 470, endPoint x: 143, endPoint y: 462, distance: 103.3
type input "*****"
click at [188, 553] on button "Search" at bounding box center [245, 573] width 115 height 40
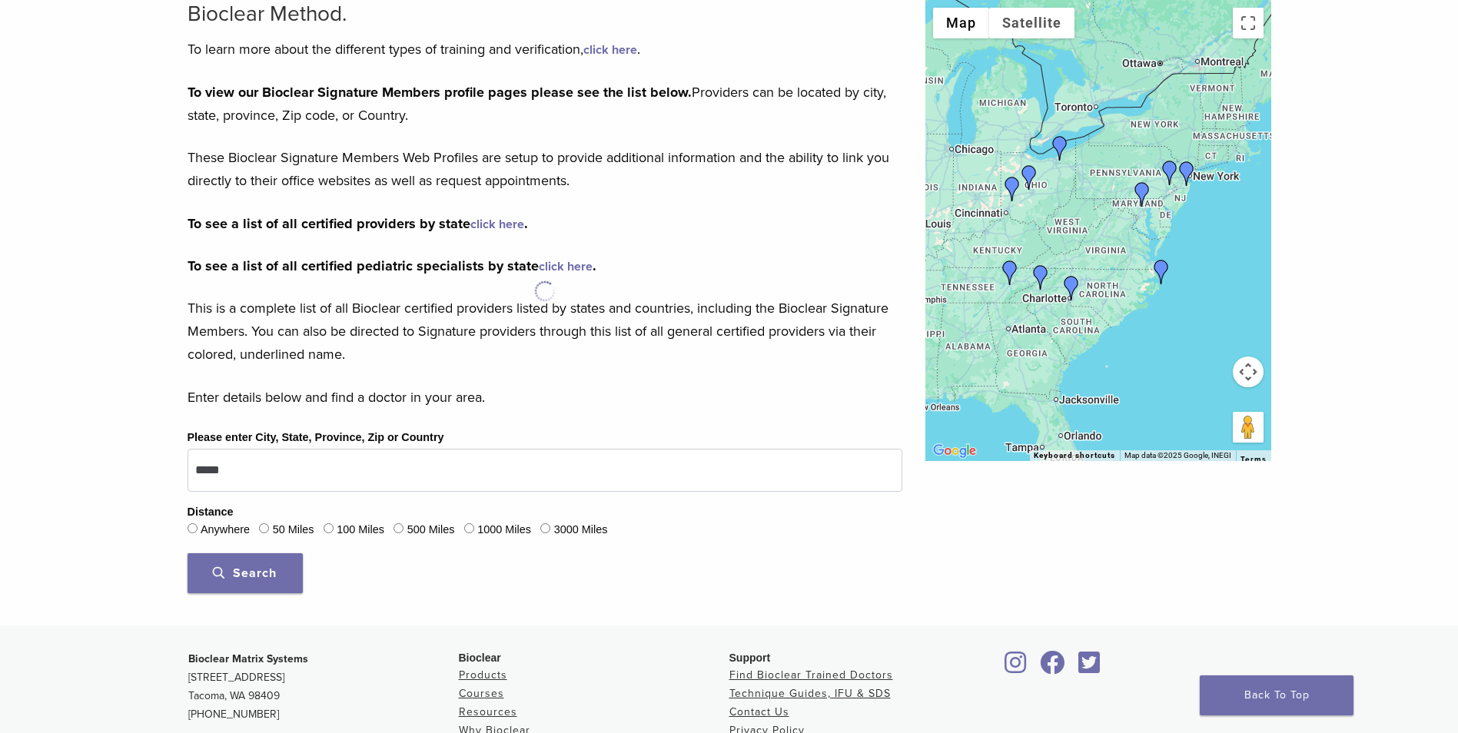
drag, startPoint x: 1157, startPoint y: 200, endPoint x: 1271, endPoint y: 269, distance: 133.1
click at [1287, 256] on div "Bioclear Certified Providers have completed advanced training on the Bioclear M…" at bounding box center [729, 294] width 1458 height 664
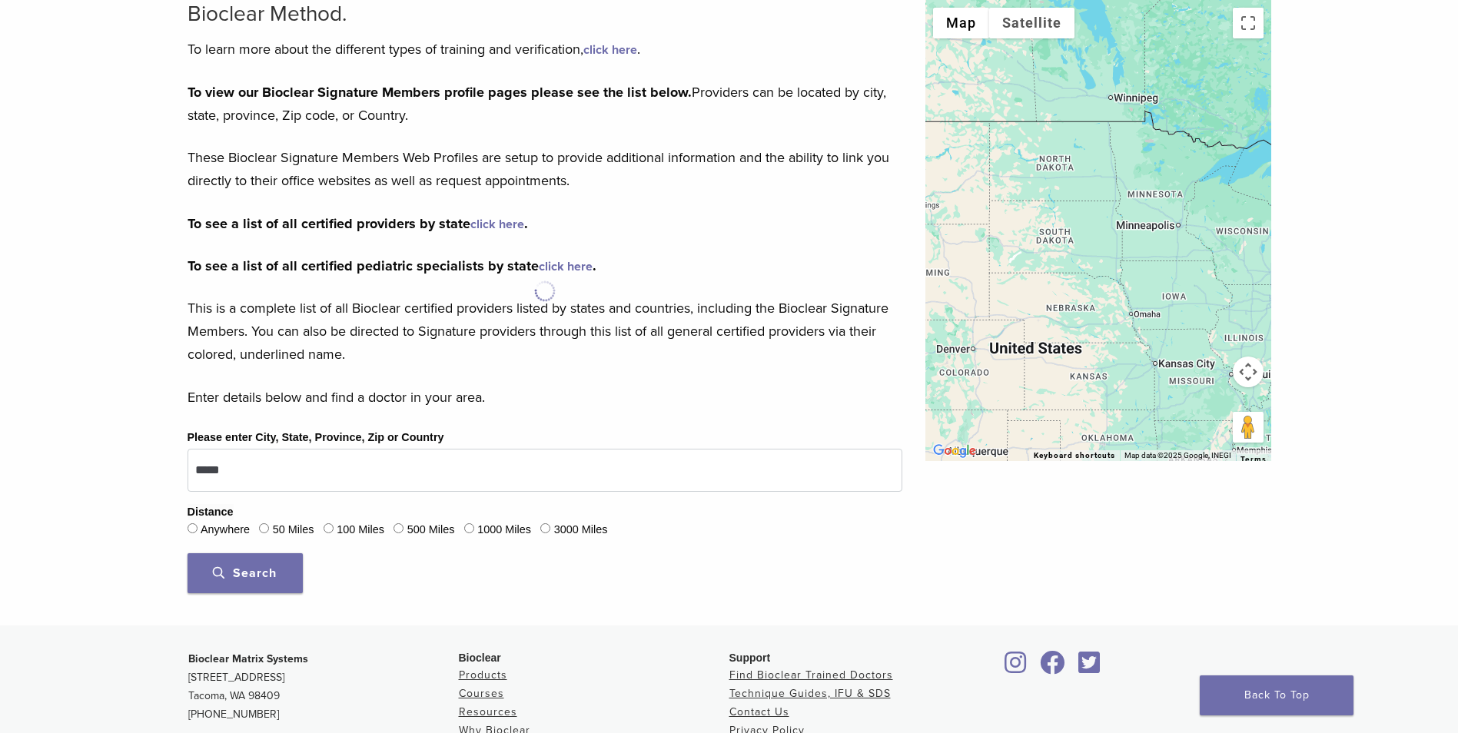
drag, startPoint x: 1109, startPoint y: 231, endPoint x: 1290, endPoint y: 202, distance: 182.8
click at [1263, 207] on div at bounding box center [1098, 230] width 346 height 461
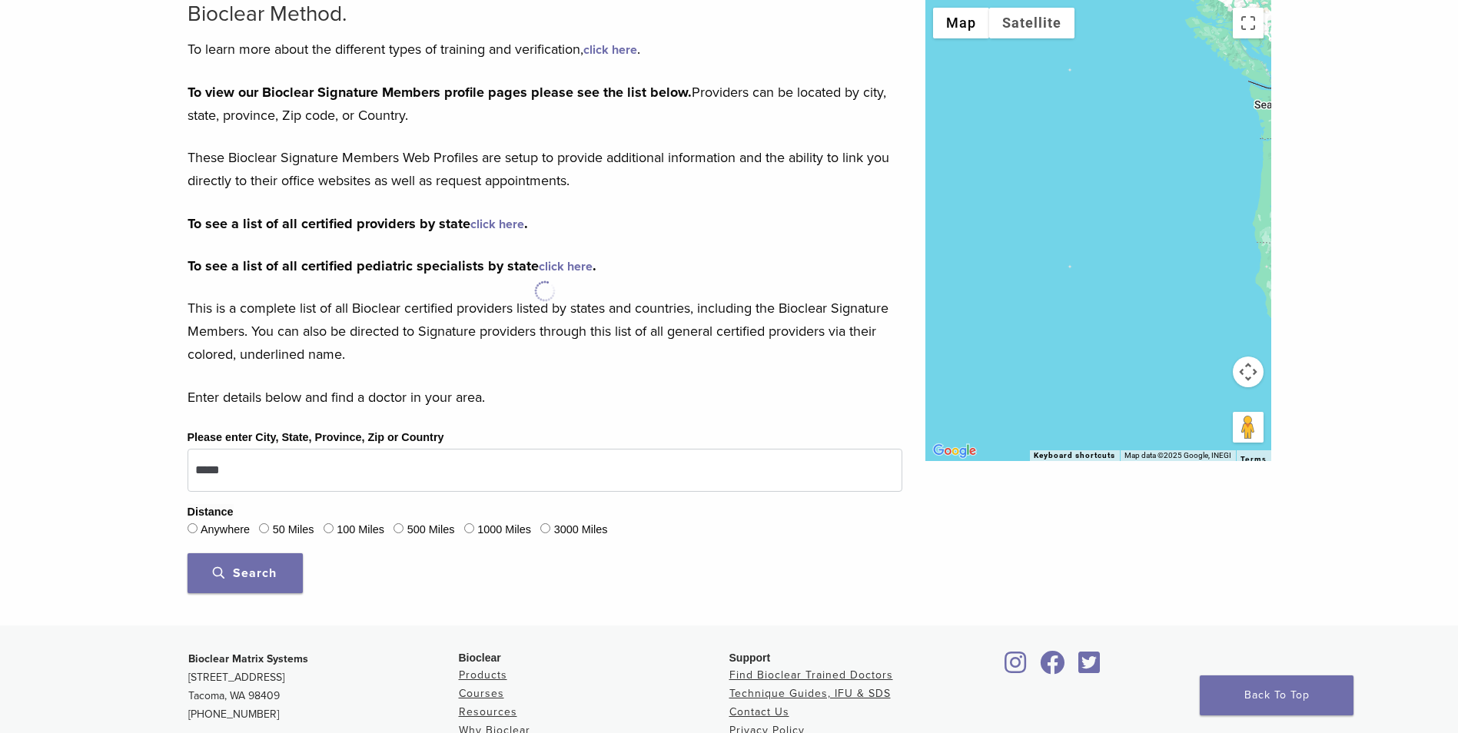
drag, startPoint x: 1170, startPoint y: 264, endPoint x: 1121, endPoint y: 296, distance: 58.2
click at [1243, 271] on div at bounding box center [1098, 230] width 346 height 461
drag, startPoint x: 1054, startPoint y: 278, endPoint x: 1179, endPoint y: 306, distance: 128.3
click at [1190, 302] on div at bounding box center [1098, 230] width 346 height 461
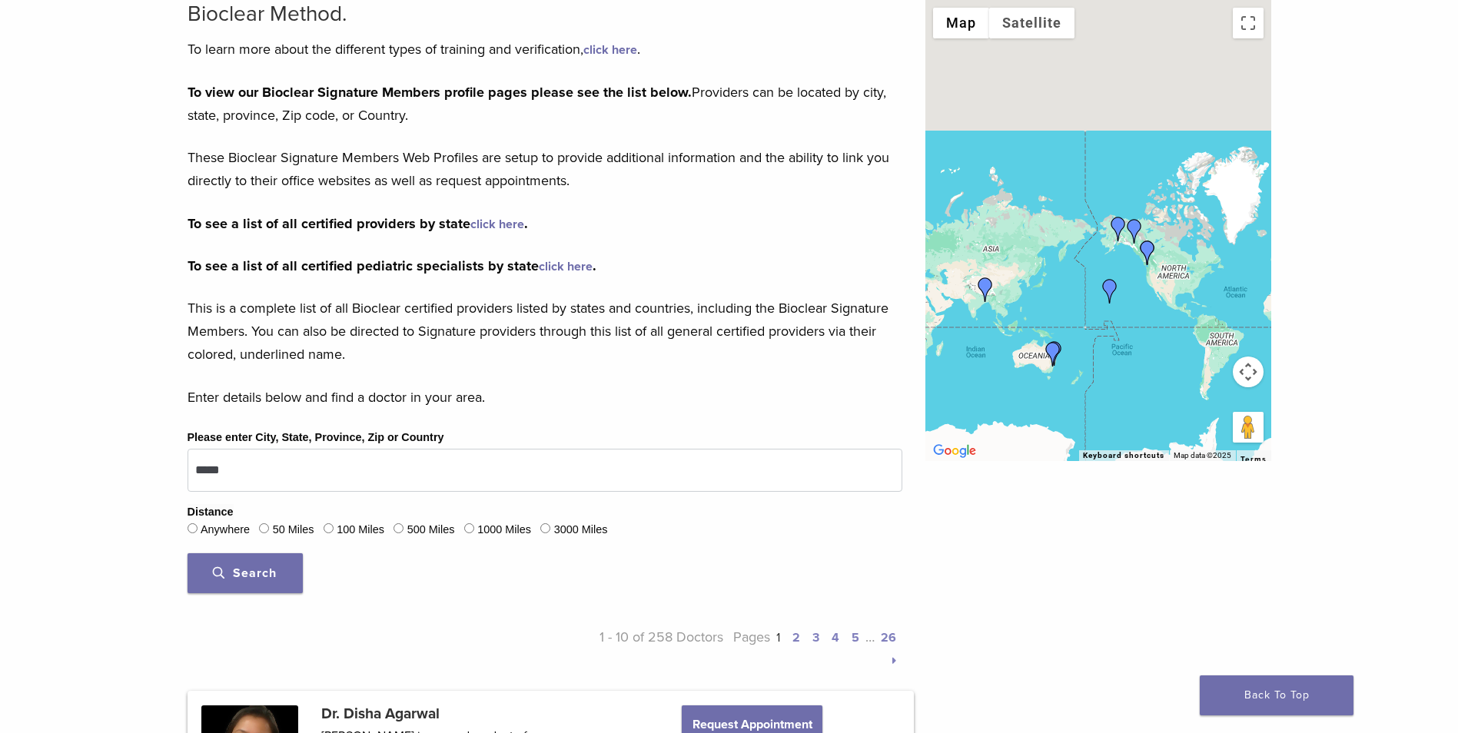
drag, startPoint x: 1114, startPoint y: 274, endPoint x: 1043, endPoint y: 334, distance: 93.8
click at [1043, 334] on div at bounding box center [1098, 230] width 346 height 461
click at [987, 286] on img "Dr. Disha Agarwal" at bounding box center [985, 289] width 25 height 25
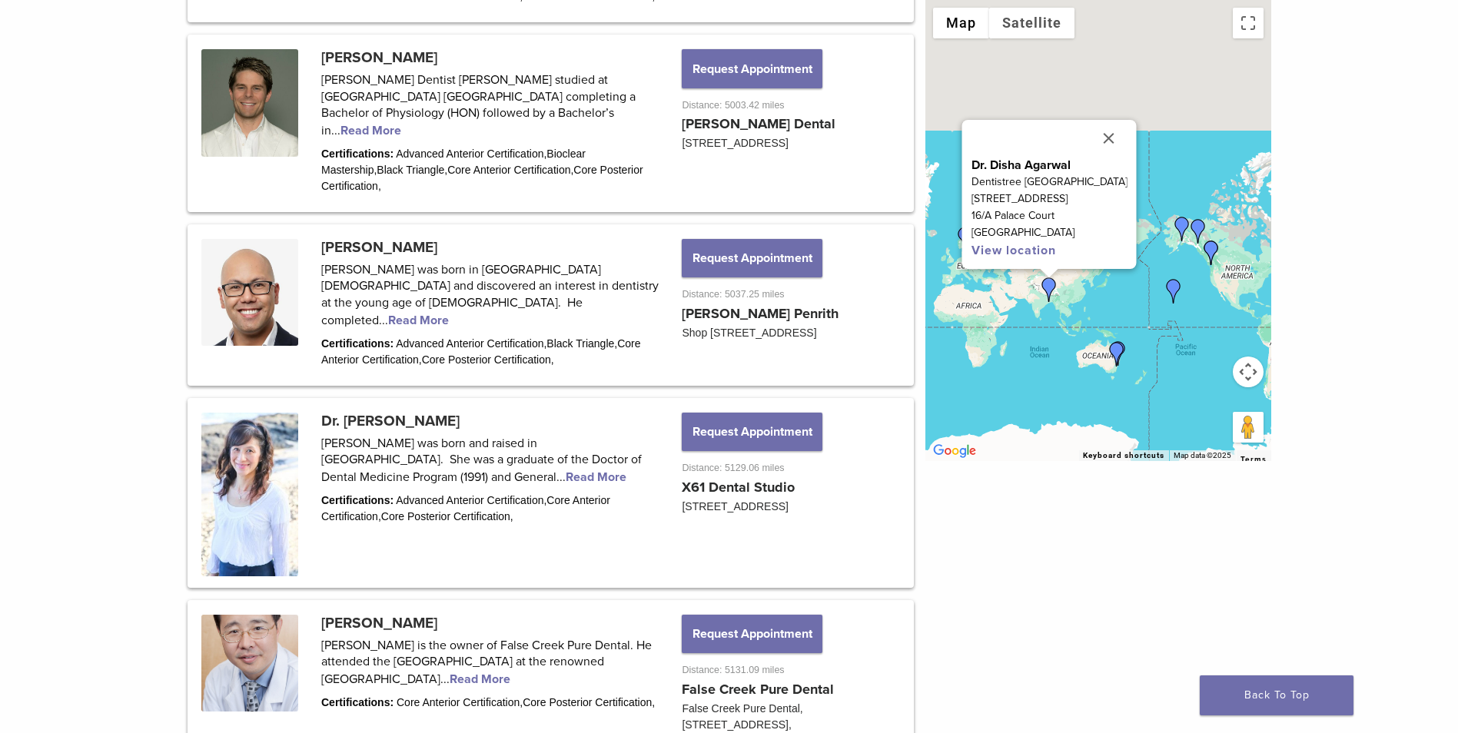
scroll to position [1997, 0]
